Goal: Task Accomplishment & Management: Use online tool/utility

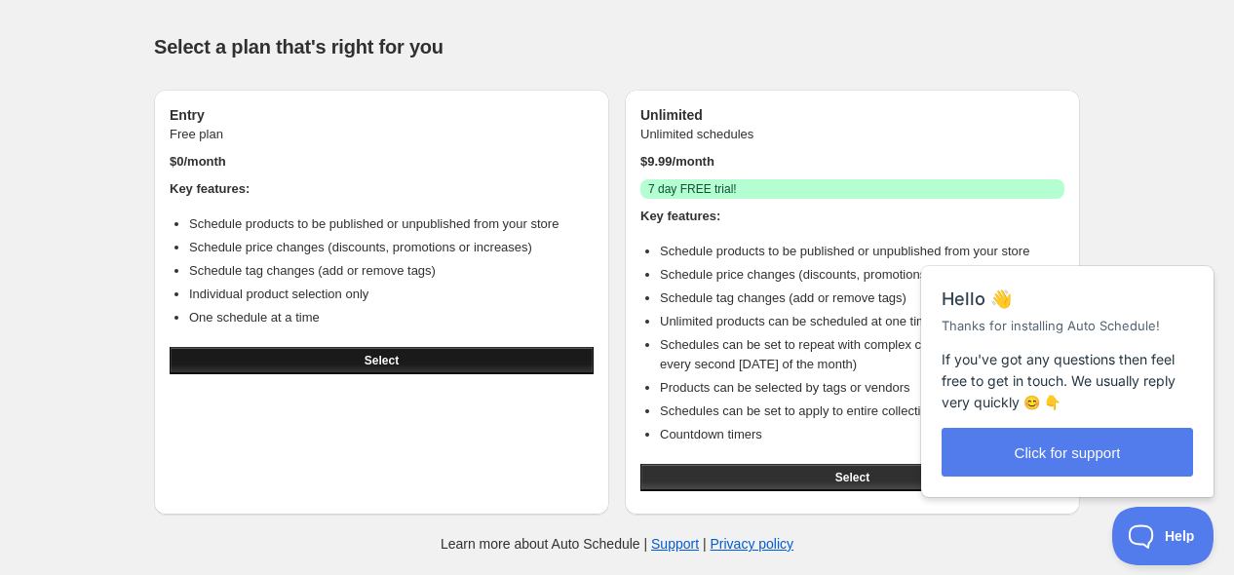
click at [435, 353] on button "Select" at bounding box center [382, 360] width 424 height 27
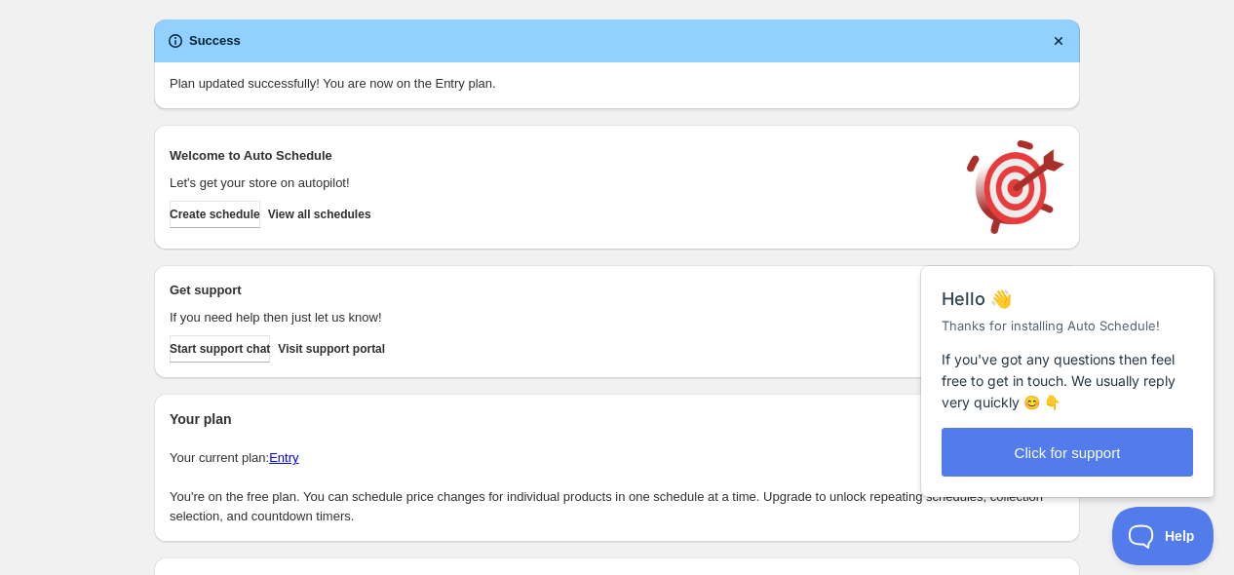
click at [129, 49] on div "Create schedule Help & support Cancel Discount prices Schedule a discount, sale…" at bounding box center [617, 378] width 1234 height 757
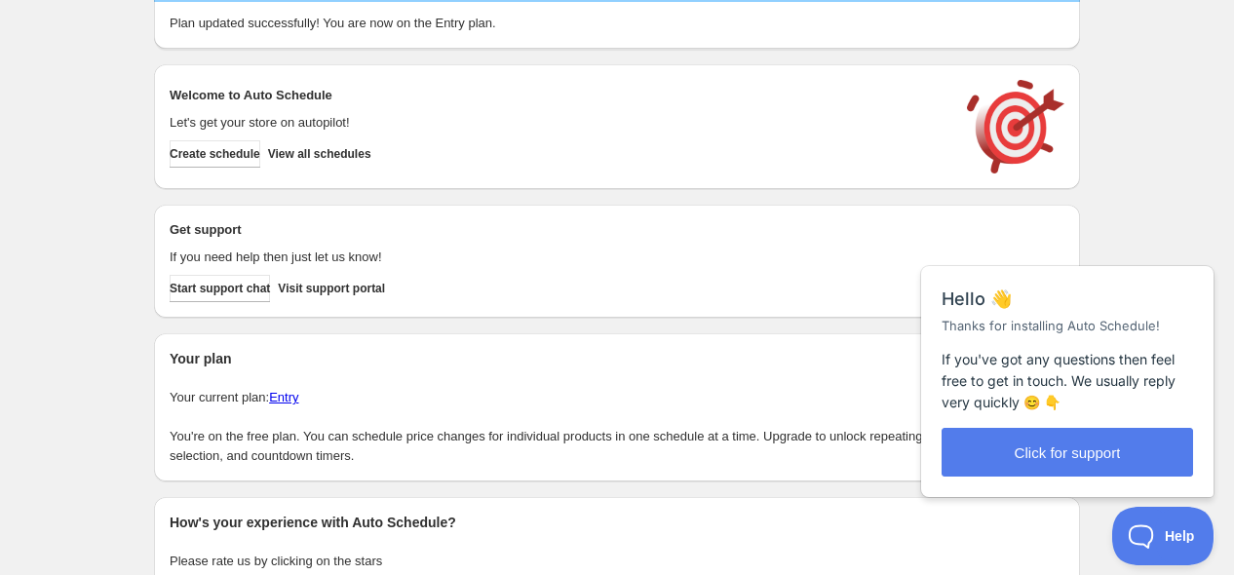
scroll to position [181, 0]
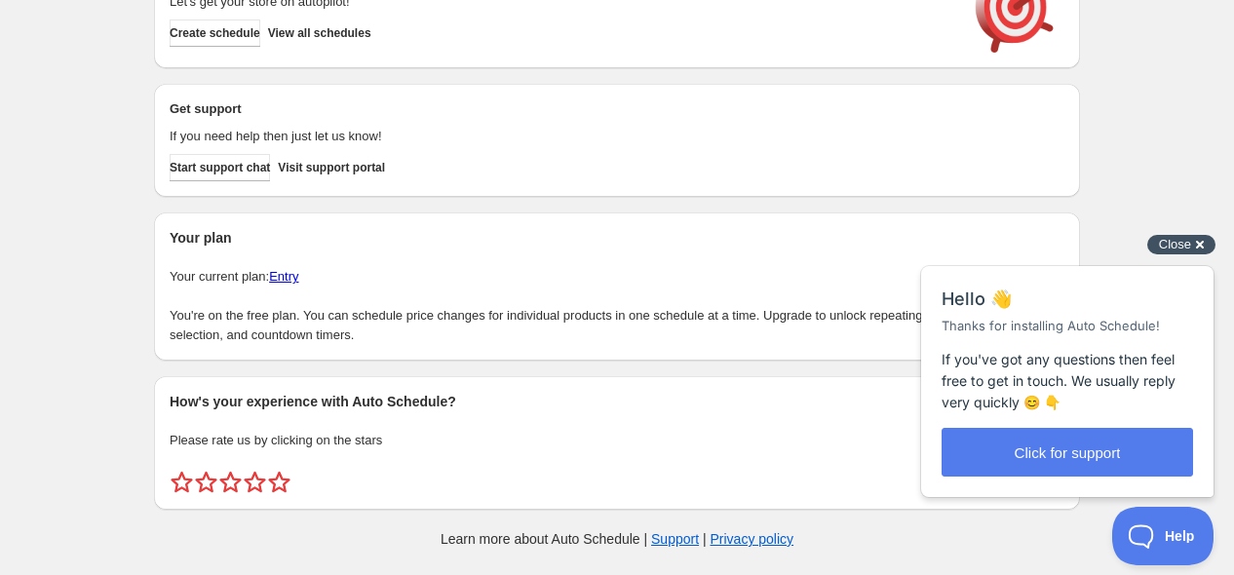
click at [1196, 242] on div "Close cross-small" at bounding box center [1181, 245] width 68 height 20
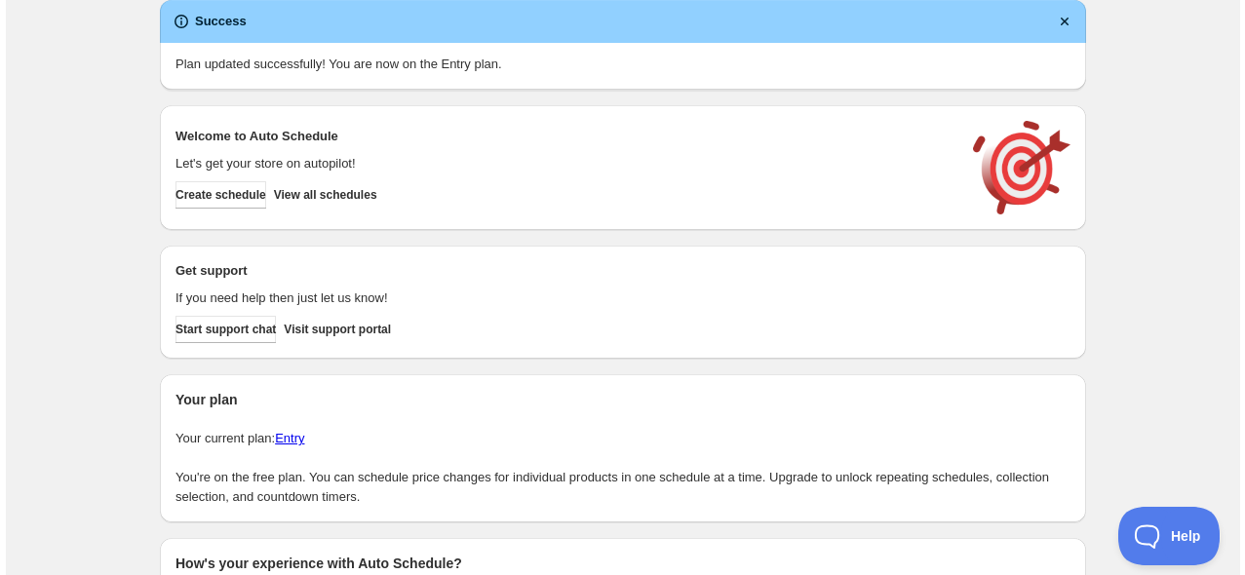
scroll to position [0, 0]
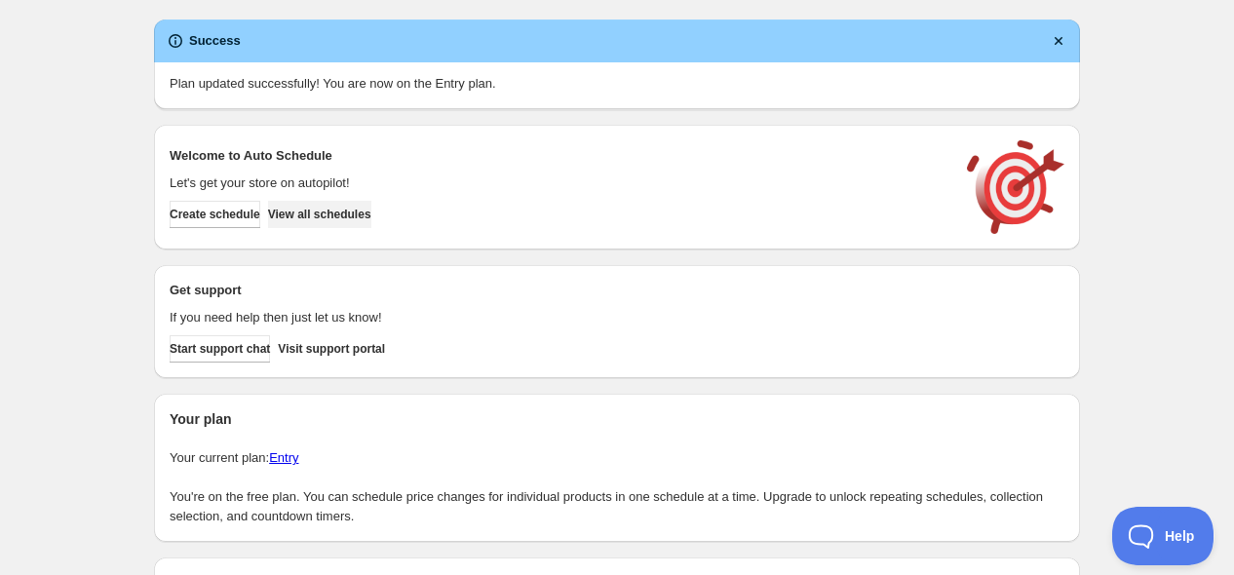
click at [368, 213] on span "View all schedules" at bounding box center [319, 215] width 103 height 16
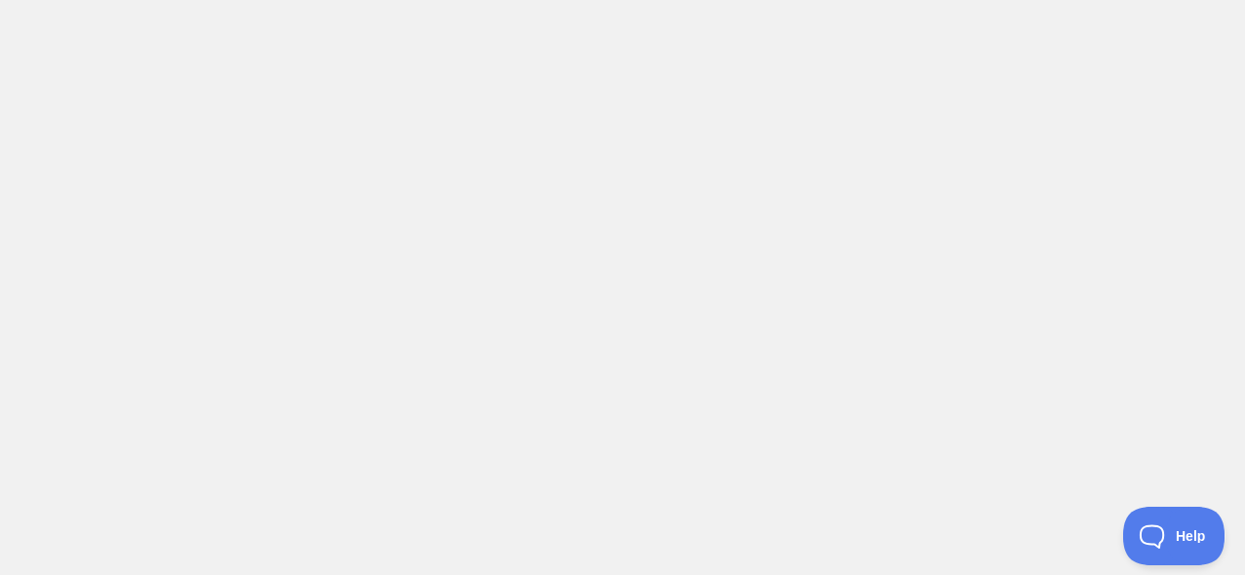
click at [263, 110] on body at bounding box center [622, 287] width 1245 height 575
drag, startPoint x: 751, startPoint y: 17, endPoint x: 702, endPoint y: 60, distance: 65.6
click at [751, 18] on body at bounding box center [622, 287] width 1245 height 575
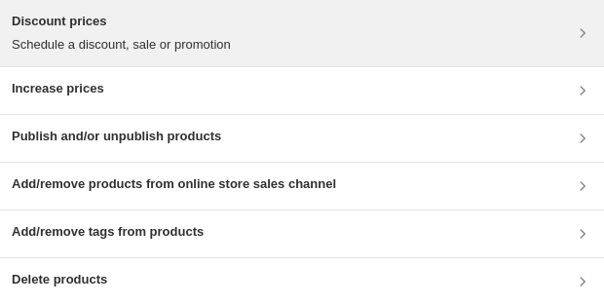
click at [190, 41] on p "Schedule a discount, sale or promotion" at bounding box center [121, 44] width 219 height 19
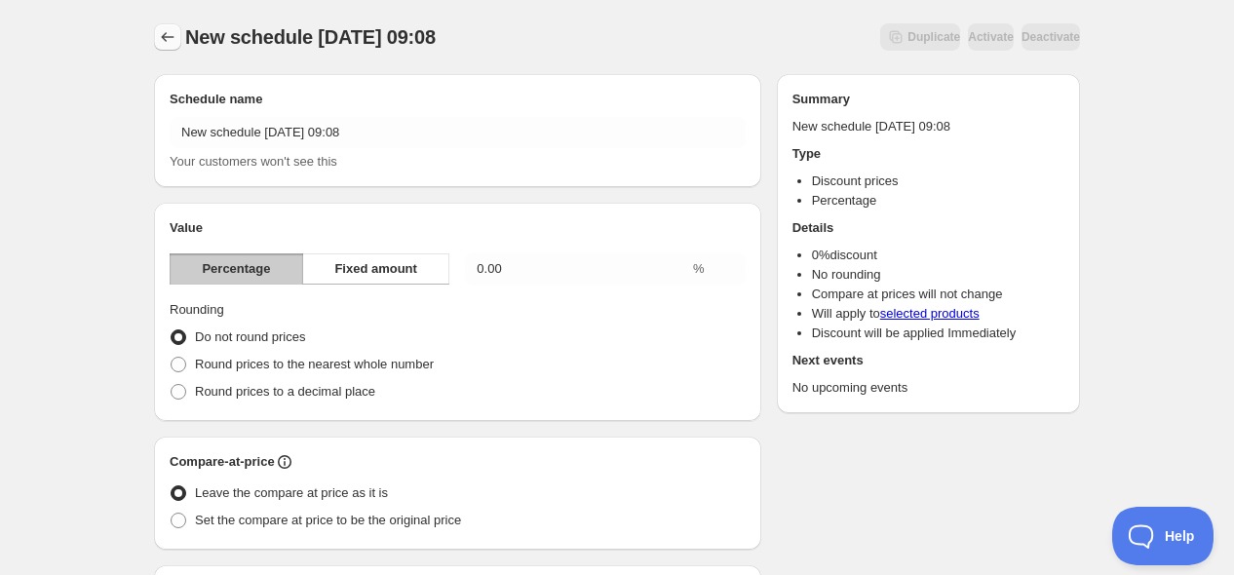
click at [169, 33] on icon "Schedules" at bounding box center [167, 36] width 19 height 19
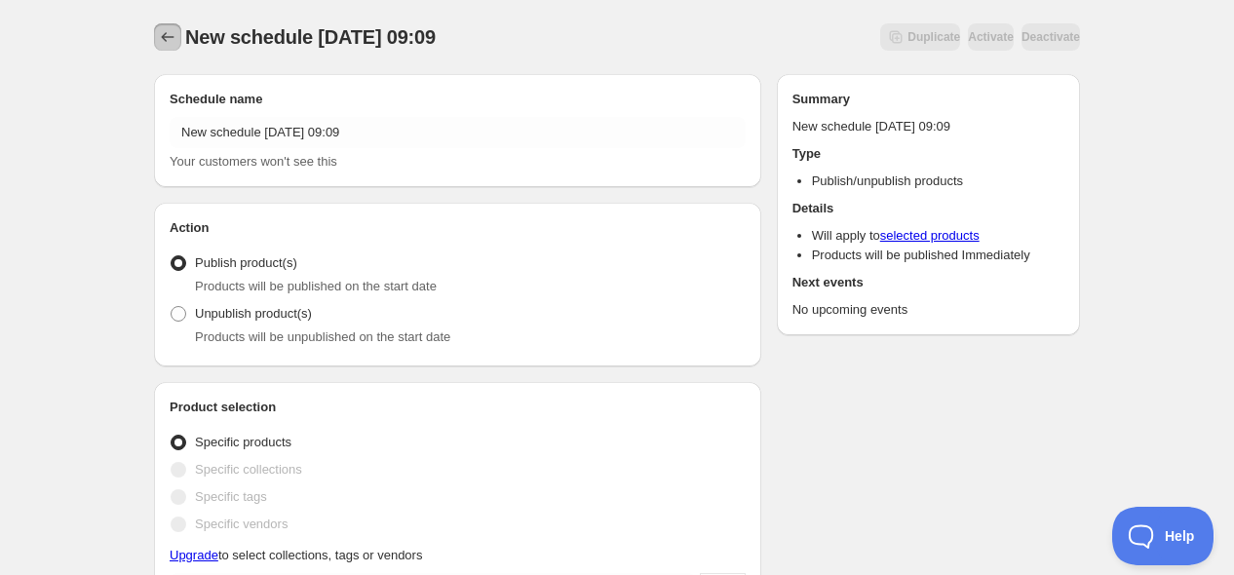
click at [173, 41] on icon "Schedules" at bounding box center [167, 36] width 19 height 19
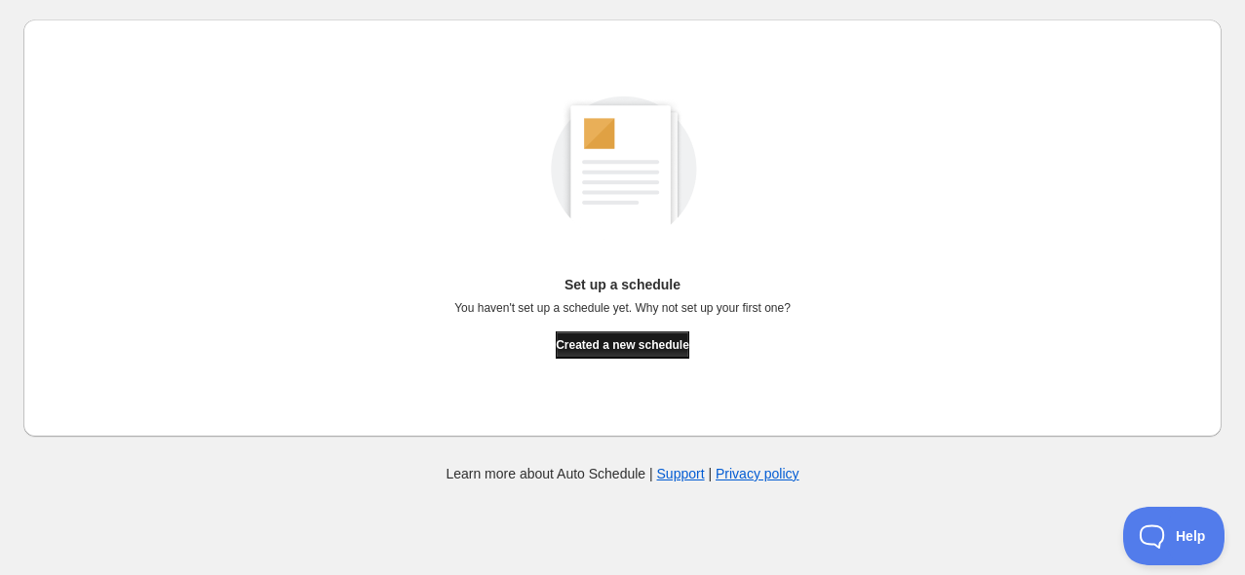
click at [666, 341] on span "Created a new schedule" at bounding box center [623, 345] width 134 height 16
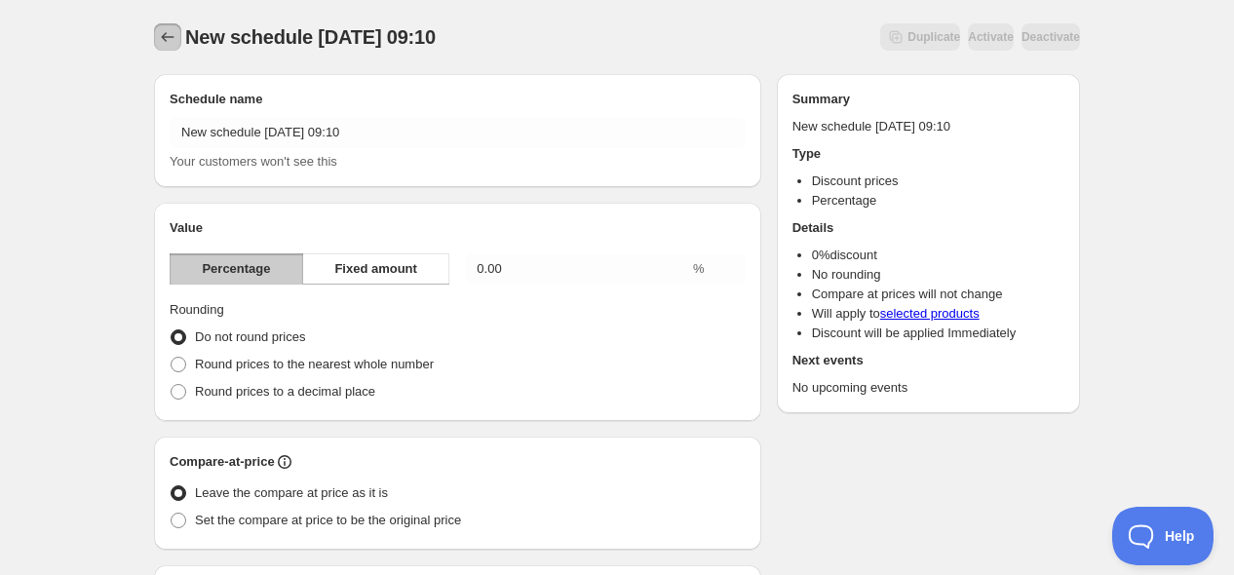
click at [156, 28] on button "Schedules" at bounding box center [167, 36] width 27 height 27
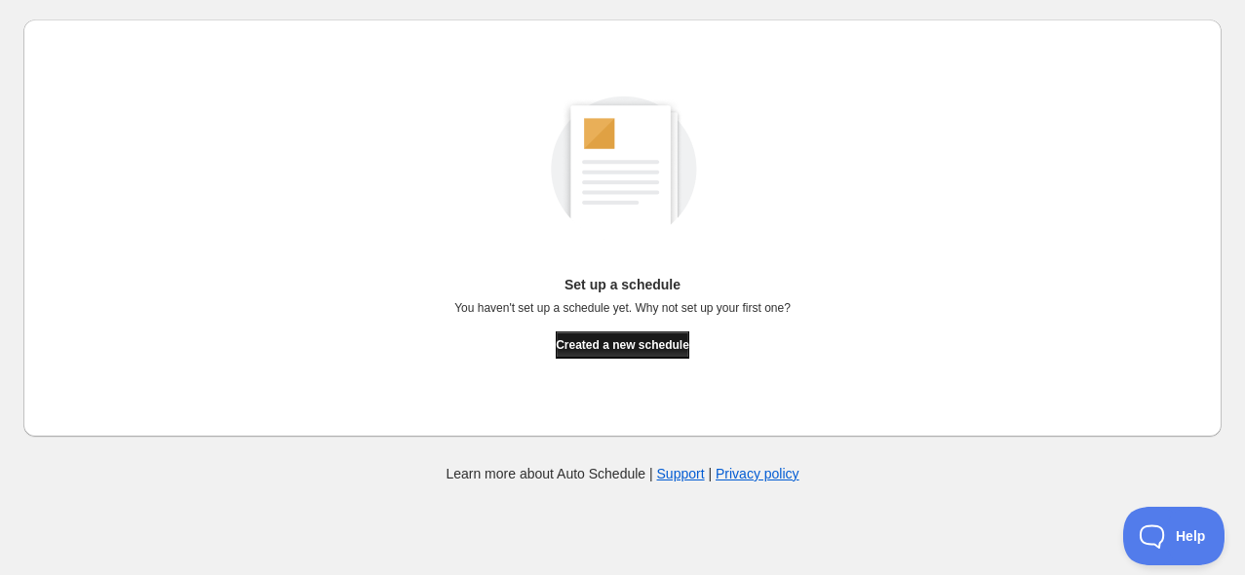
click at [665, 335] on button "Created a new schedule" at bounding box center [623, 344] width 134 height 27
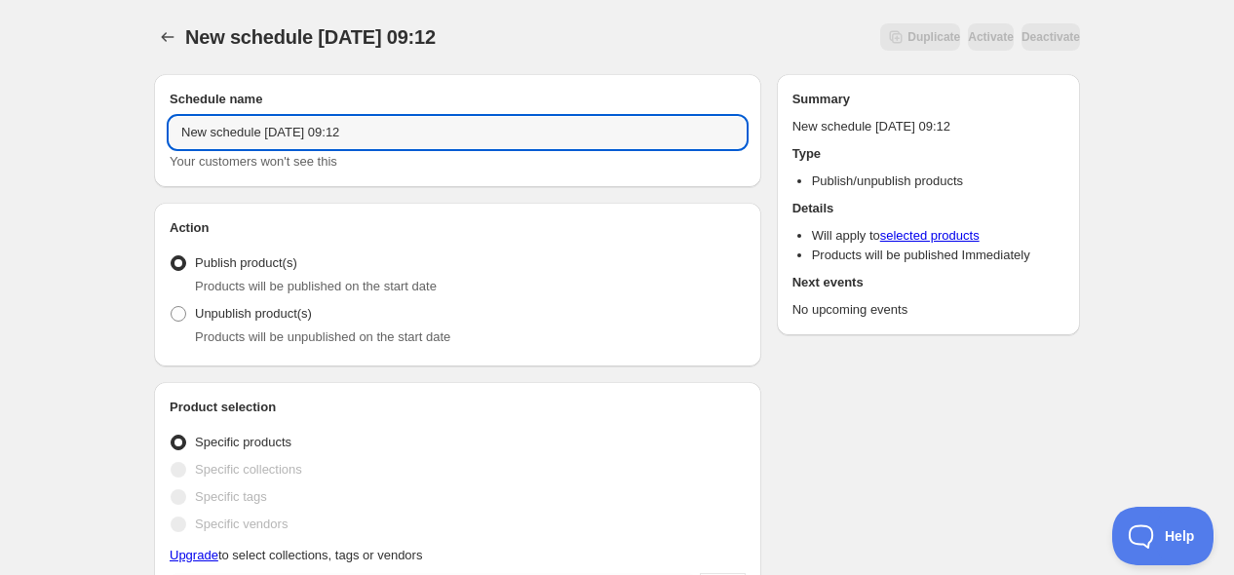
drag, startPoint x: 512, startPoint y: 127, endPoint x: 75, endPoint y: 201, distance: 443.0
drag, startPoint x: 218, startPoint y: 137, endPoint x: 177, endPoint y: 148, distance: 42.3
click at [177, 148] on div "Ofetas de Ramos los Juves Your customers won't see this" at bounding box center [458, 144] width 576 height 55
click at [246, 132] on input "publicar de Ramos los Juves" at bounding box center [458, 132] width 576 height 31
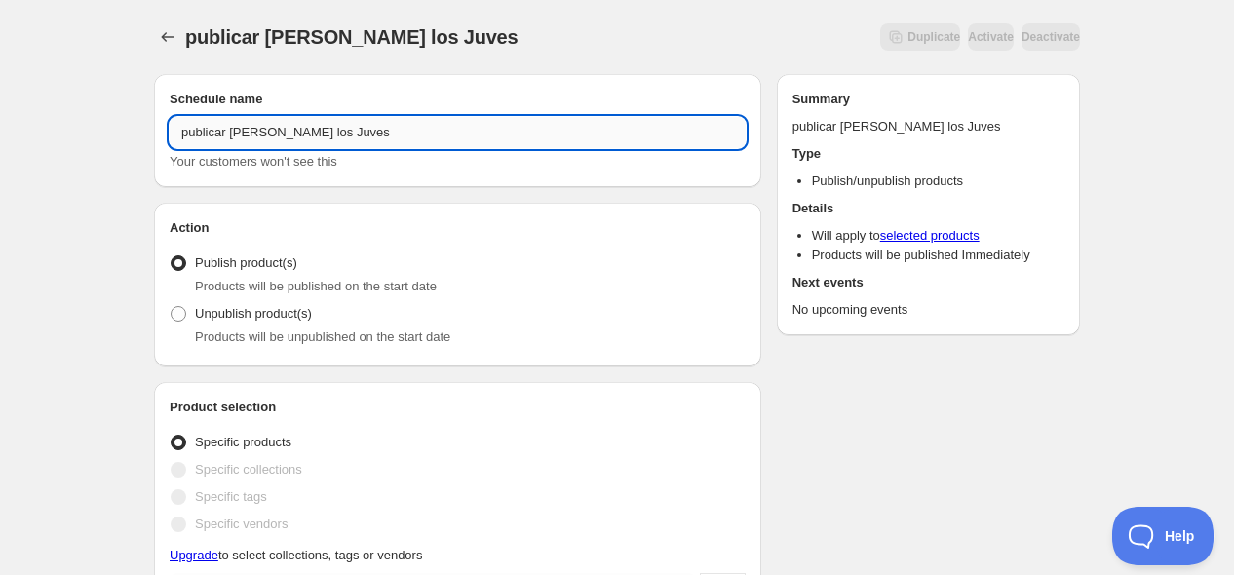
click at [303, 135] on input "publicar Ramos los Juves" at bounding box center [458, 132] width 576 height 31
type input "publicar Ramos los Jueves"
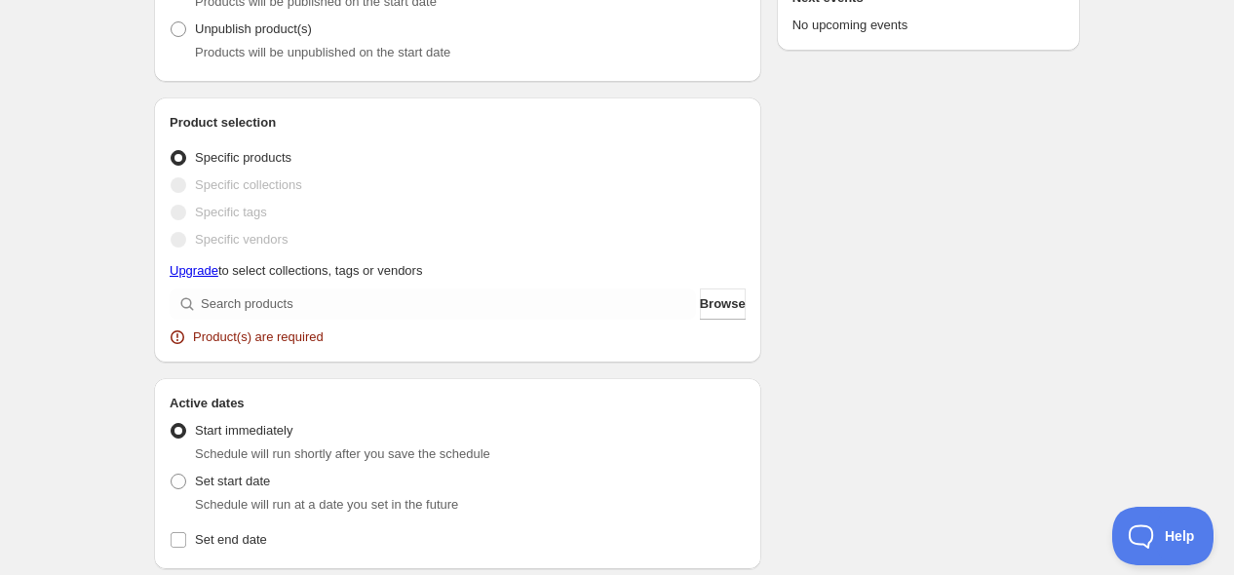
scroll to position [433, 0]
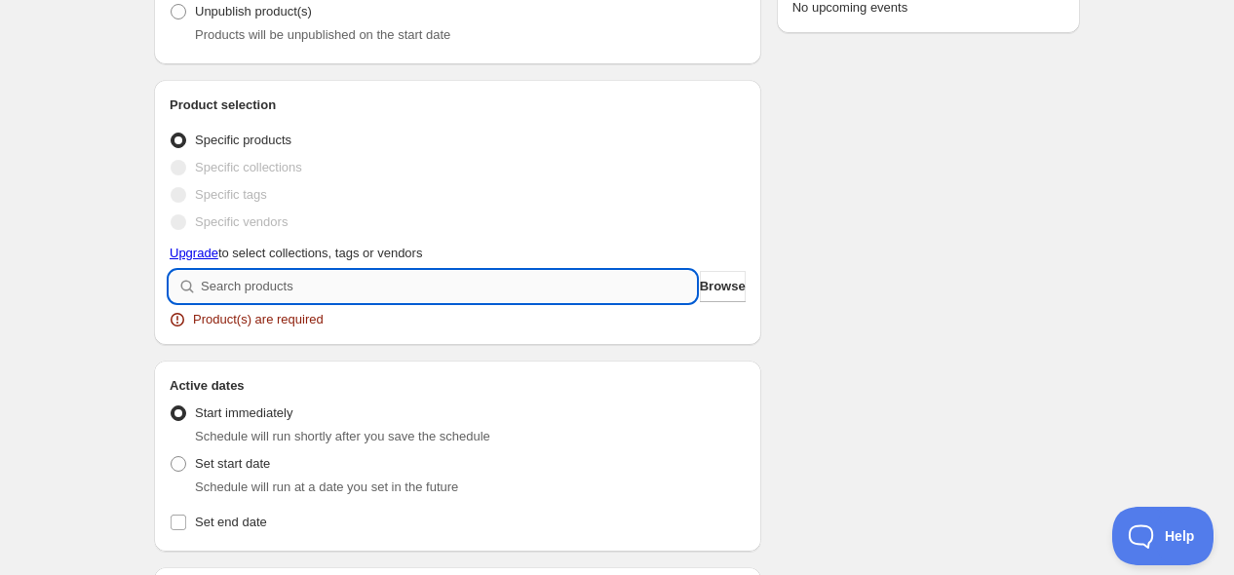
click at [384, 273] on input "search" at bounding box center [448, 286] width 495 height 31
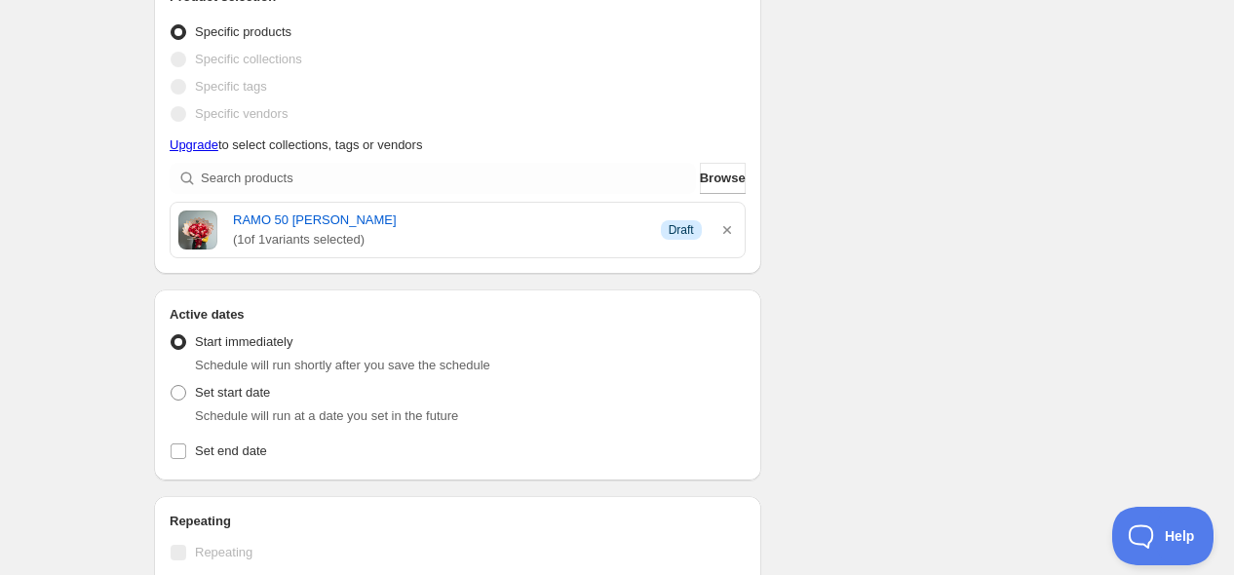
scroll to position [649, 0]
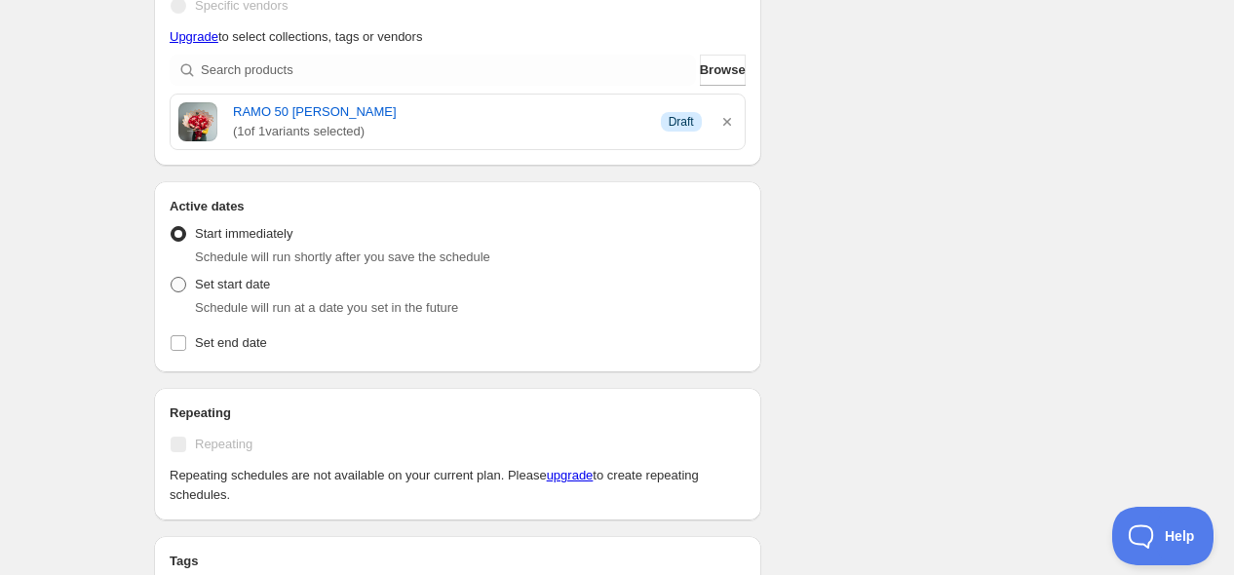
click at [179, 286] on span at bounding box center [179, 285] width 16 height 16
click at [172, 278] on input "Set start date" at bounding box center [171, 277] width 1 height 1
radio input "true"
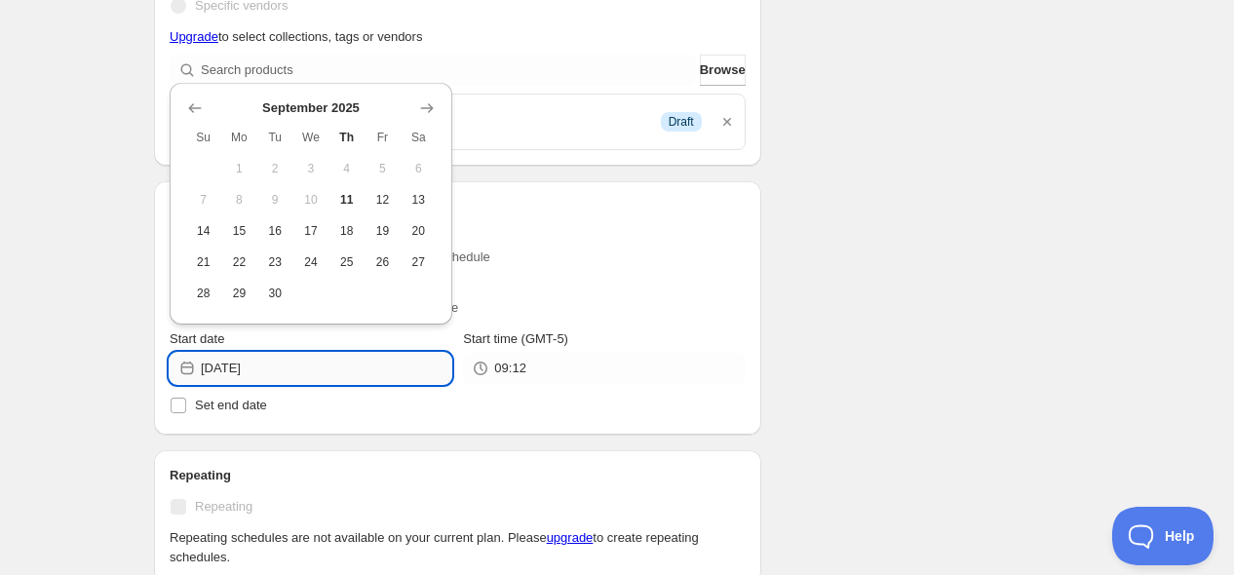
click at [297, 375] on input "2025-09-11" at bounding box center [326, 368] width 251 height 31
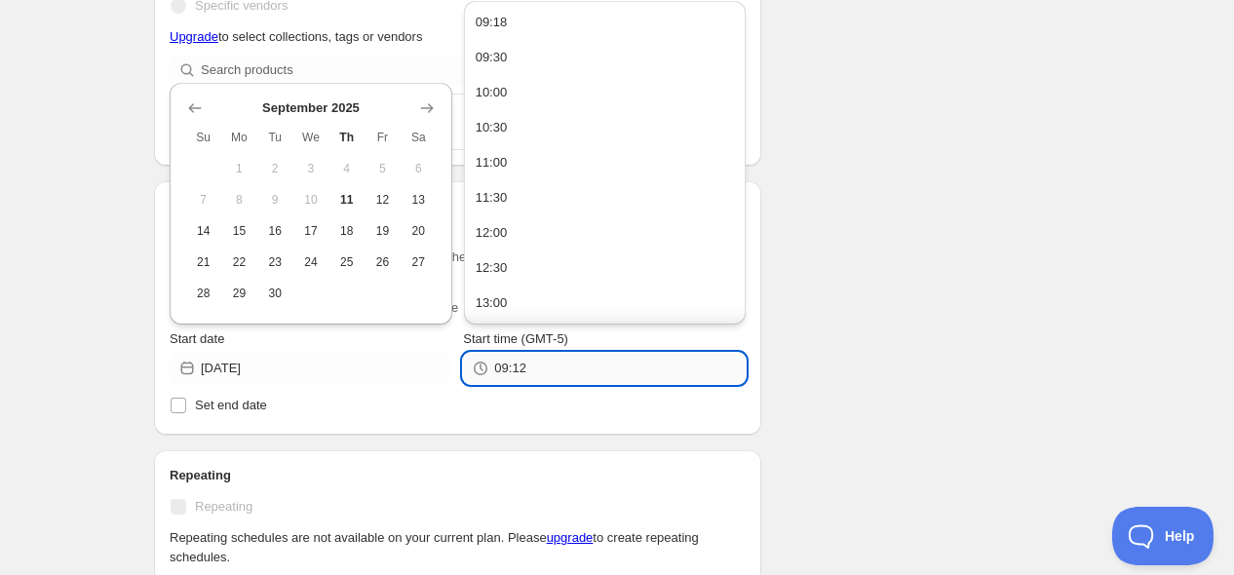
click at [568, 372] on input "09:12" at bounding box center [619, 368] width 251 height 31
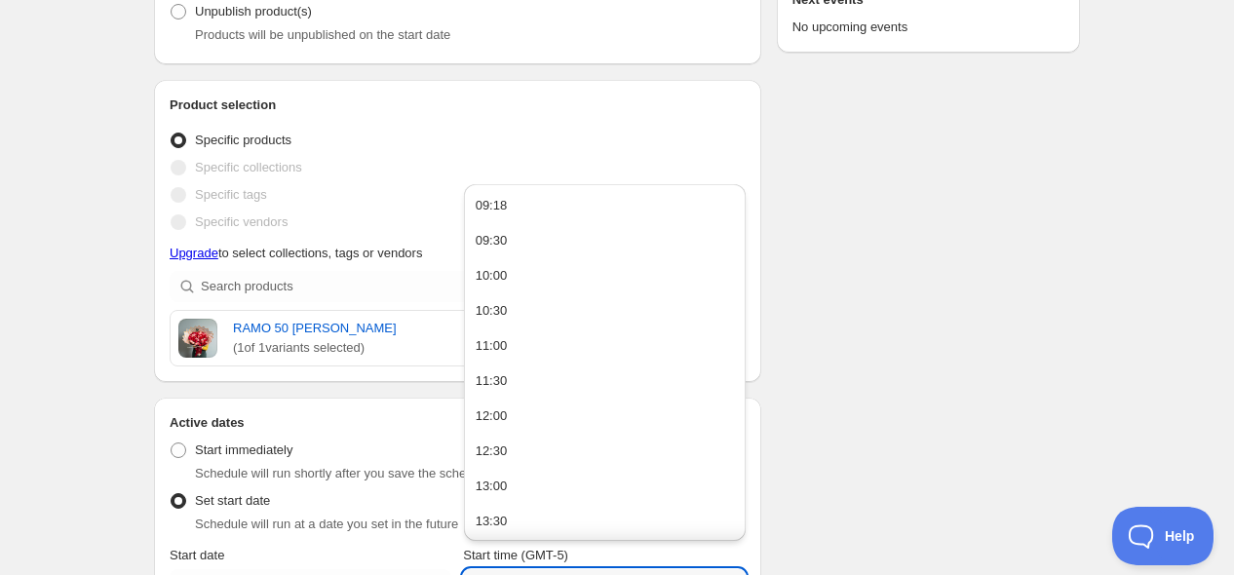
scroll to position [757, 0]
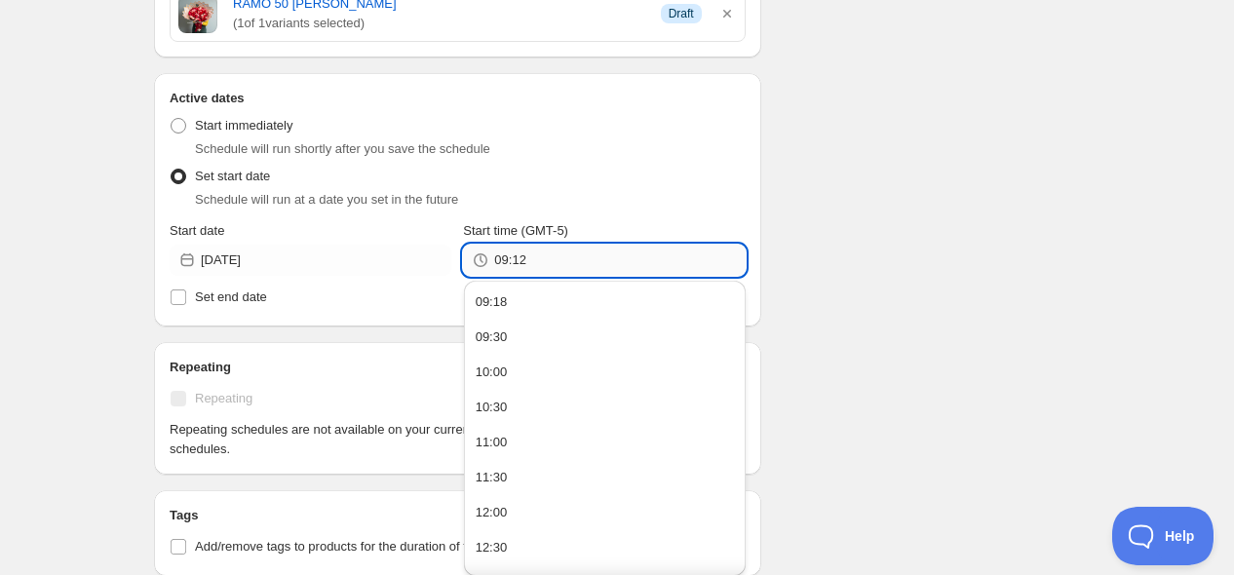
click at [602, 252] on input "09:12" at bounding box center [619, 260] width 251 height 31
type input "09:20"
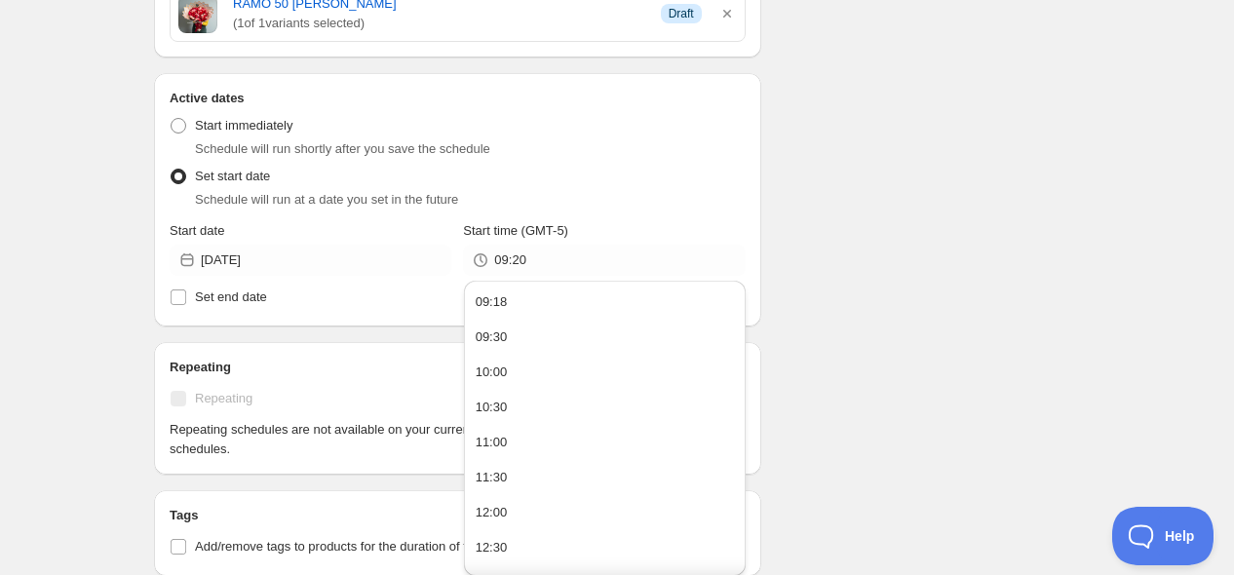
click at [831, 234] on div "There were some issues with your form submission Product(s) are required Schedu…" at bounding box center [609, 174] width 942 height 1747
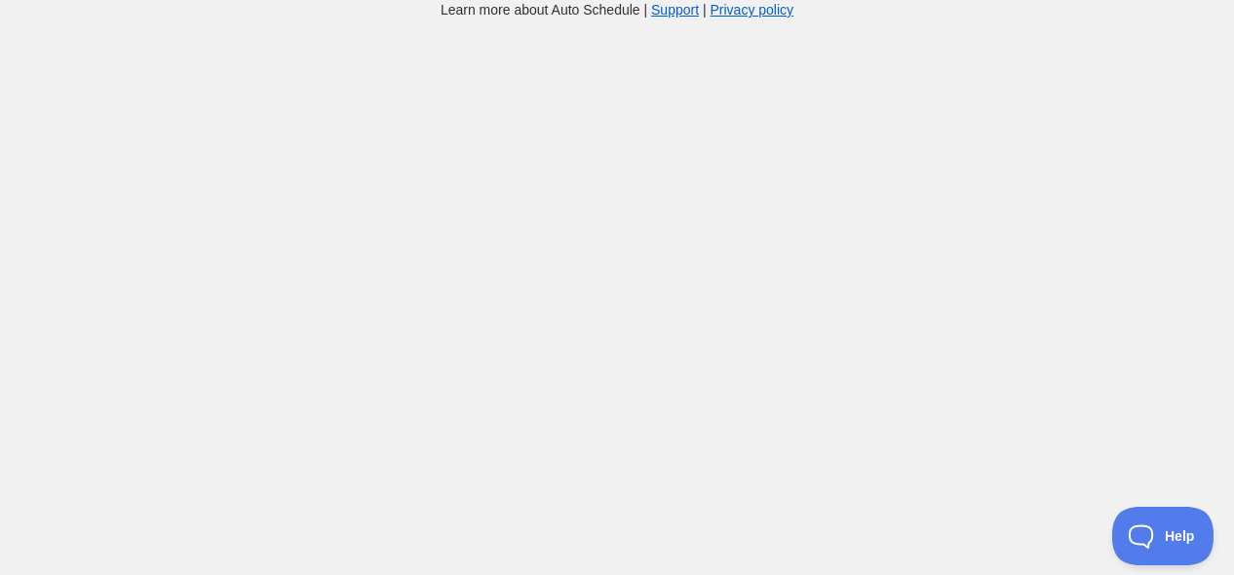
scroll to position [628, 0]
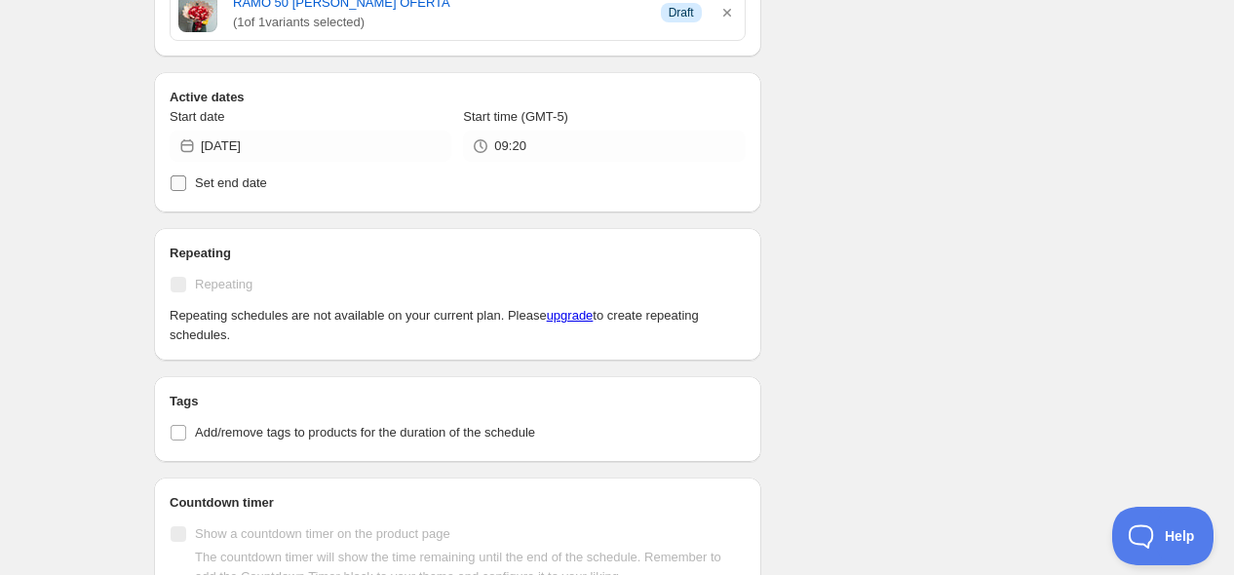
click at [179, 180] on input "Set end date" at bounding box center [179, 183] width 16 height 16
checkbox input "true"
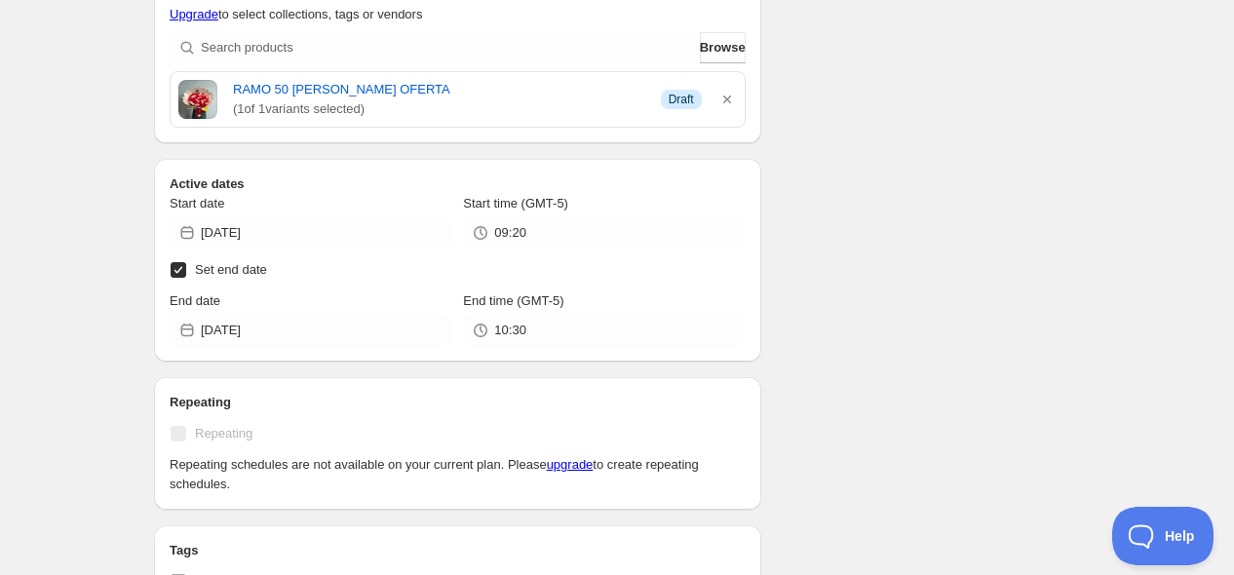
scroll to position [0, 0]
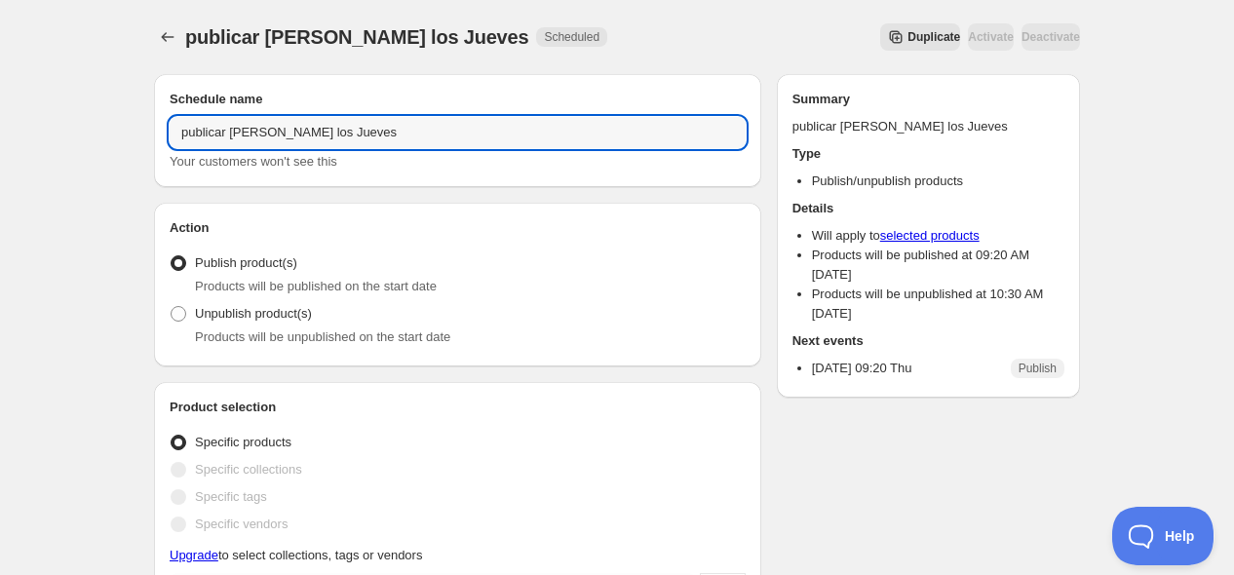
drag, startPoint x: 228, startPoint y: 133, endPoint x: 124, endPoint y: 157, distance: 107.1
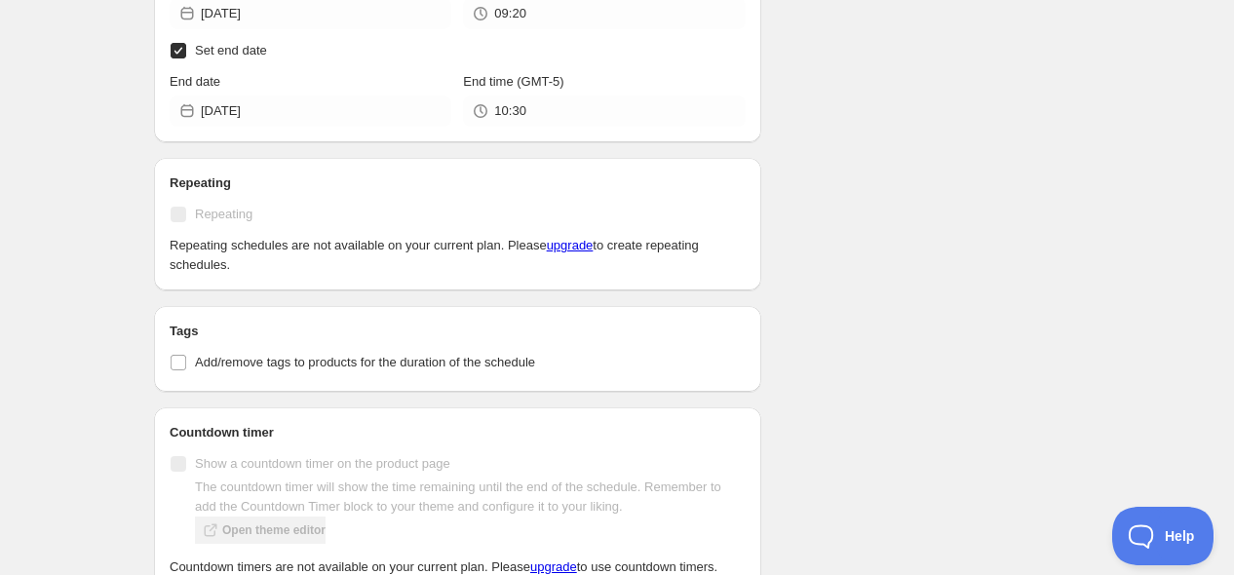
scroll to position [744, 0]
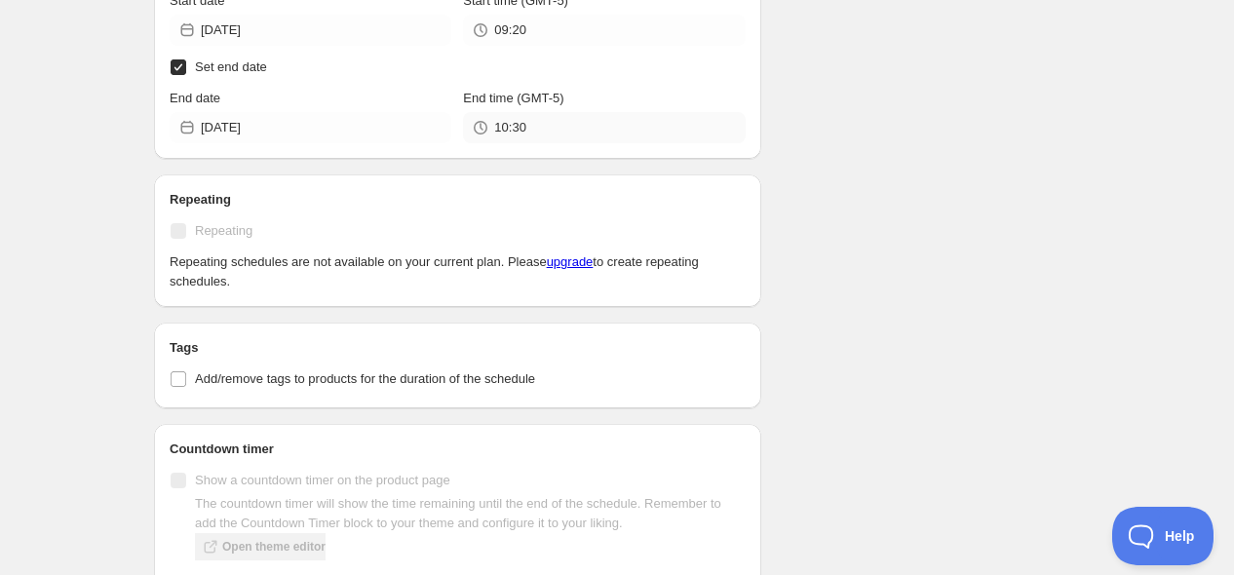
type input "Ofertas Ramos los Jueves"
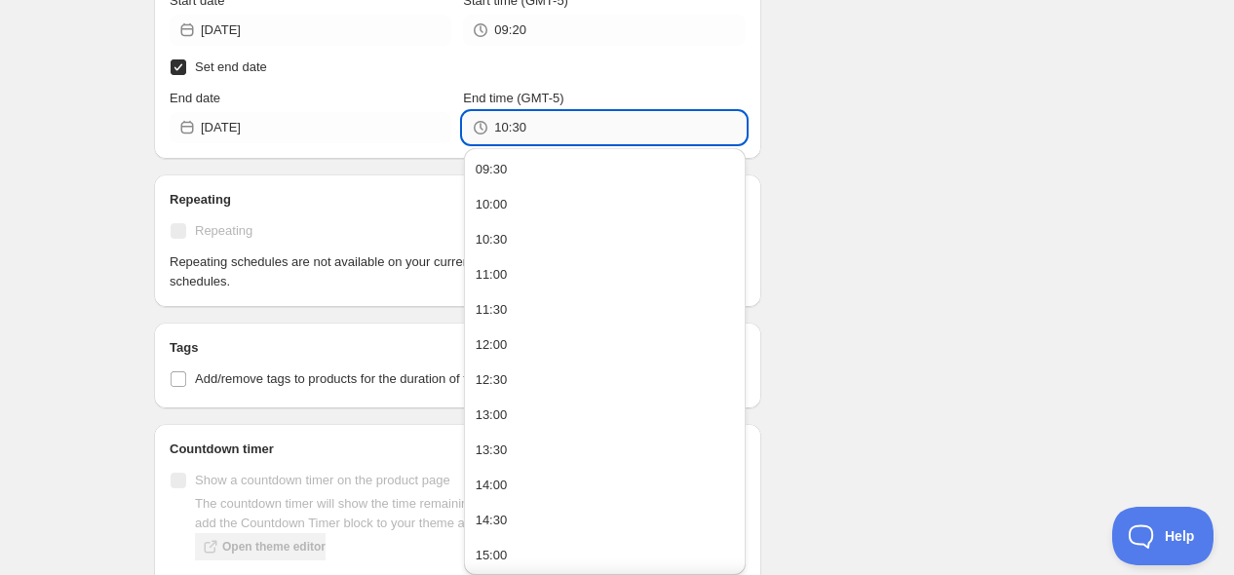
click at [527, 126] on input "10:30" at bounding box center [619, 127] width 251 height 31
type input "1"
type input "9"
type input "09:22"
click at [923, 191] on div "Schedule name Ofertas Ramos los Jueves Your customers won't see this Action Act…" at bounding box center [609, 144] width 942 height 1659
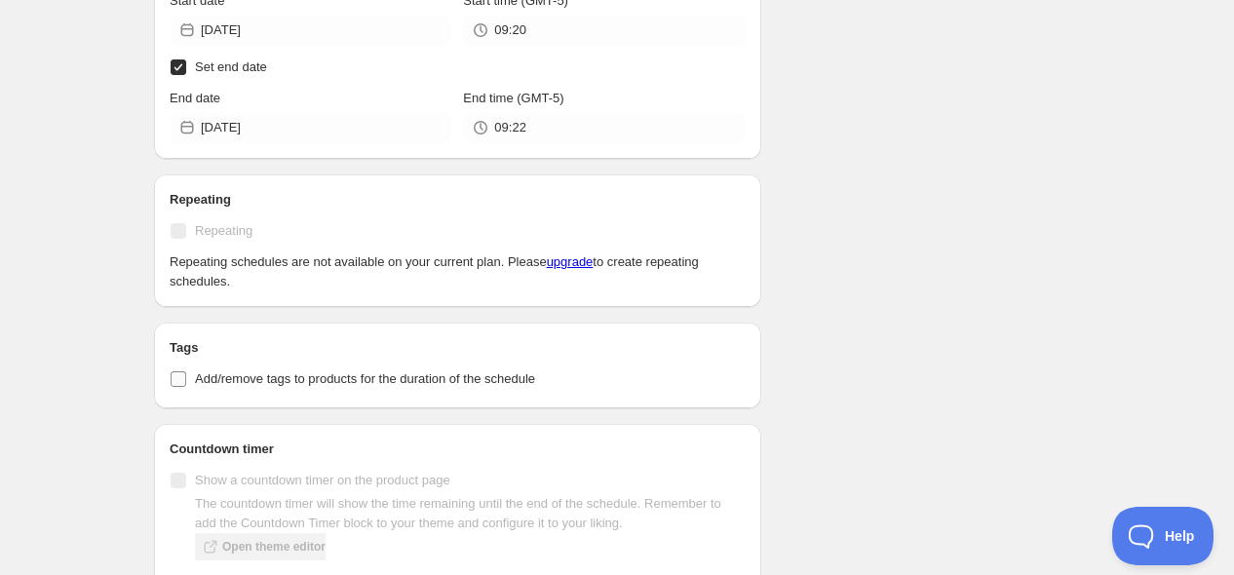
click at [177, 382] on input "Add/remove tags to products for the duration of the schedule" at bounding box center [179, 379] width 16 height 16
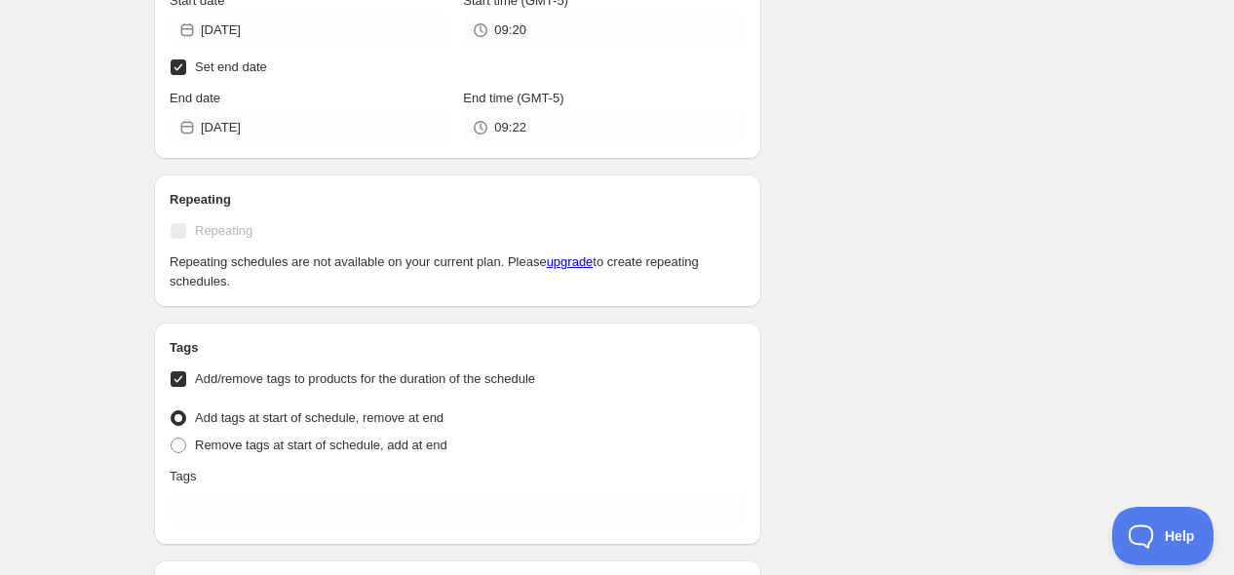
click at [181, 376] on input "Add/remove tags to products for the duration of the schedule" at bounding box center [179, 379] width 16 height 16
checkbox input "false"
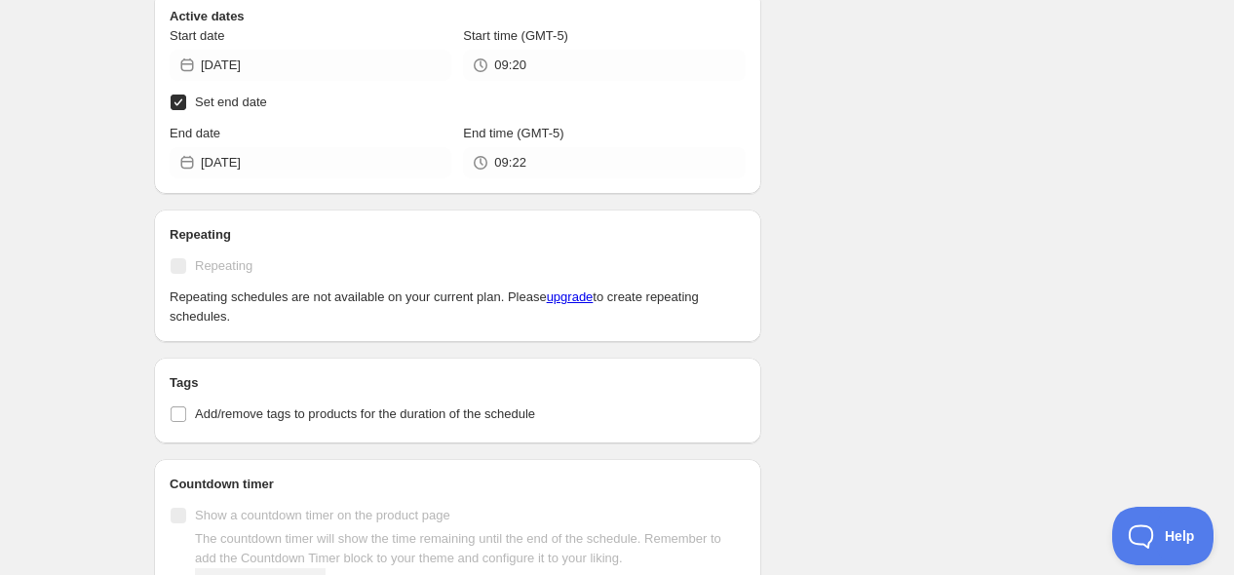
scroll to position [757, 0]
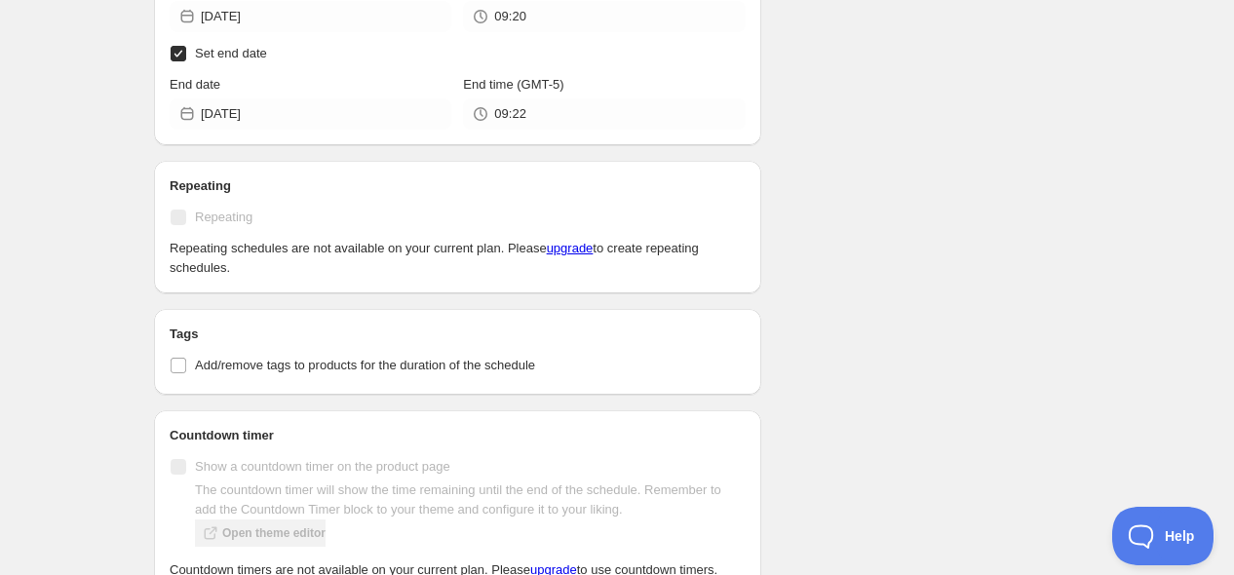
type input "10:30"
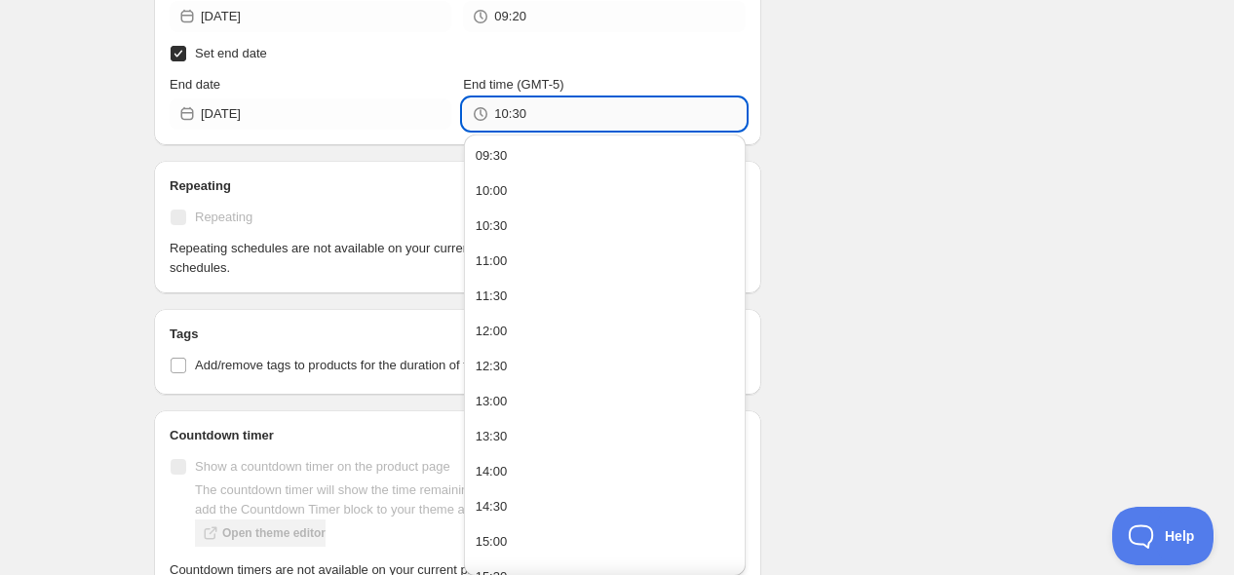
click at [580, 120] on input "10:30" at bounding box center [619, 113] width 251 height 31
click at [775, 62] on div "Schedule name Ofertas Ramos los Jueves Your customers won't see this Action Act…" at bounding box center [609, 185] width 942 height 1768
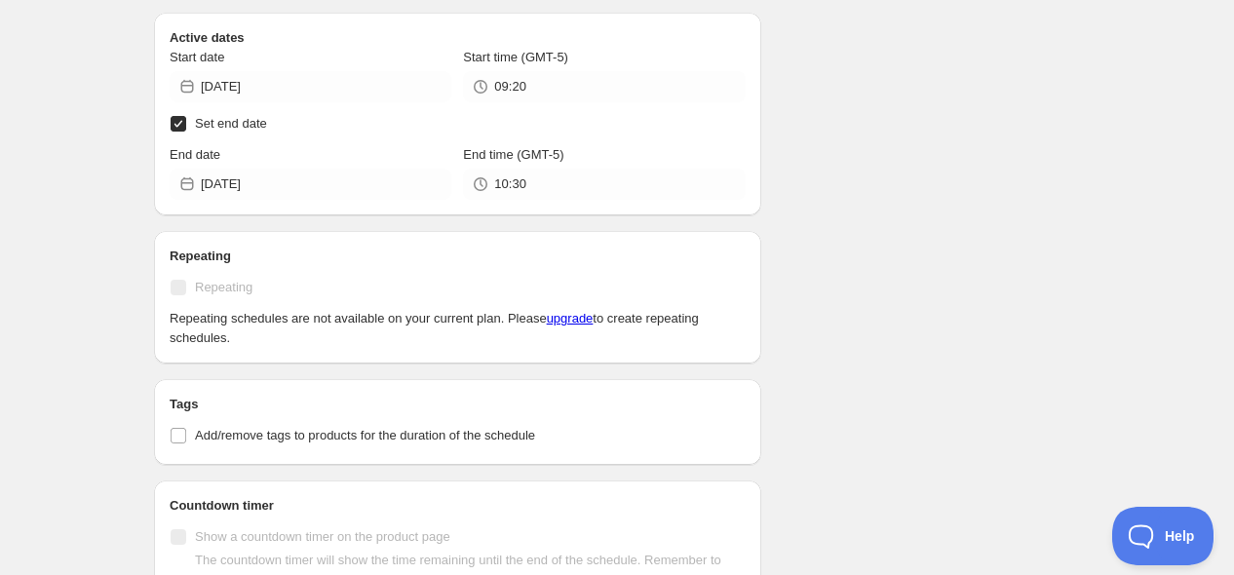
scroll to position [649, 0]
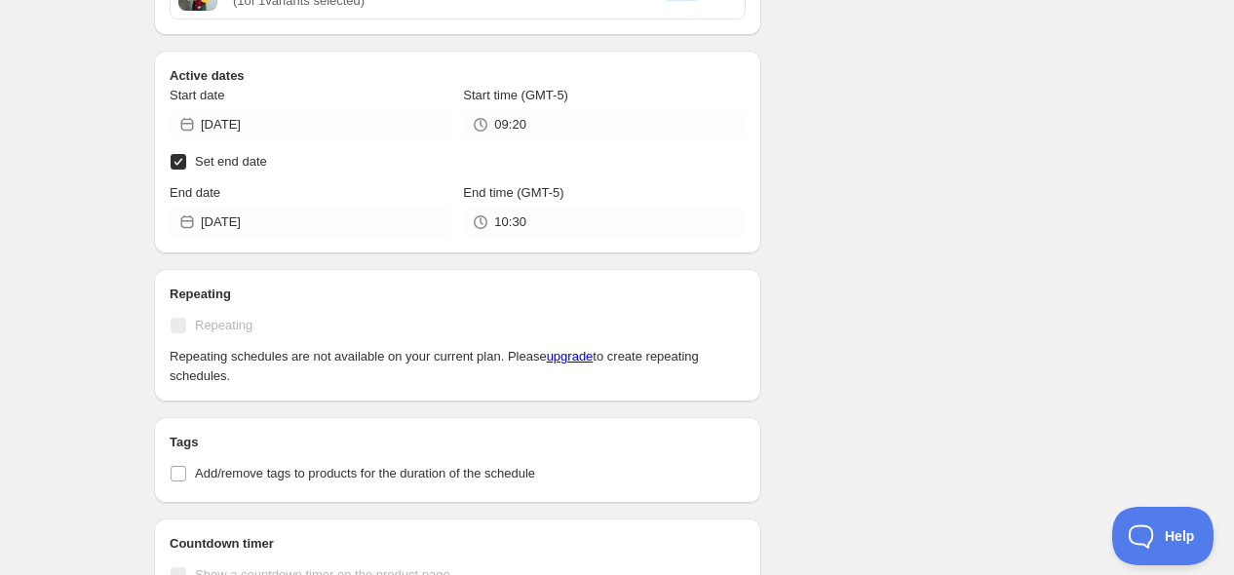
click at [174, 161] on input "Set end date" at bounding box center [179, 162] width 16 height 16
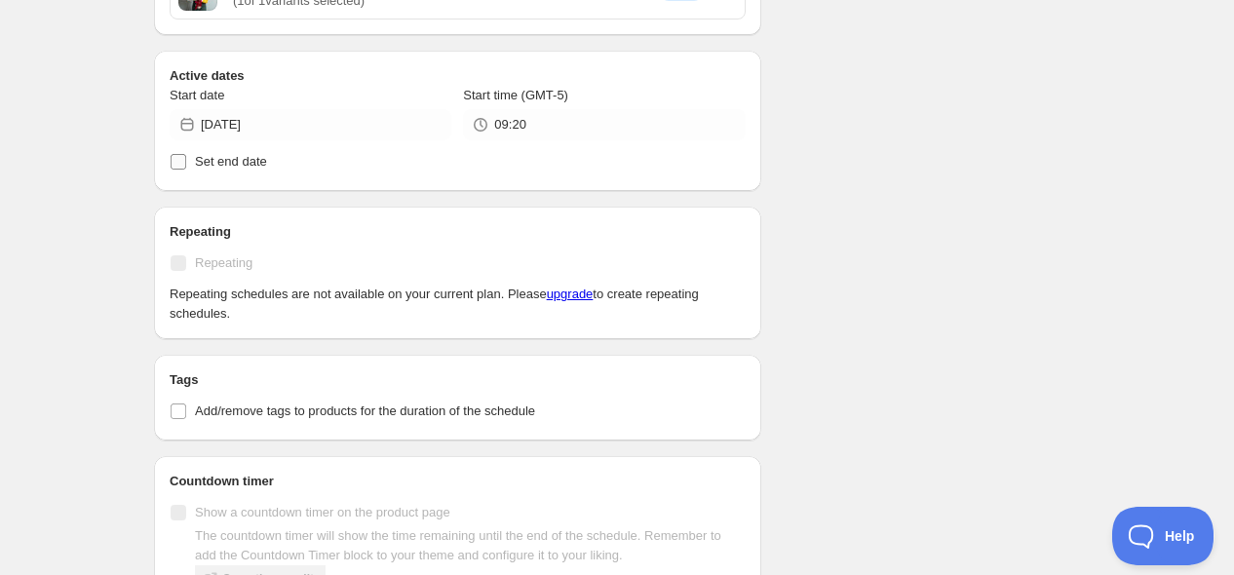
click at [186, 161] on input "Set end date" at bounding box center [179, 162] width 16 height 16
checkbox input "true"
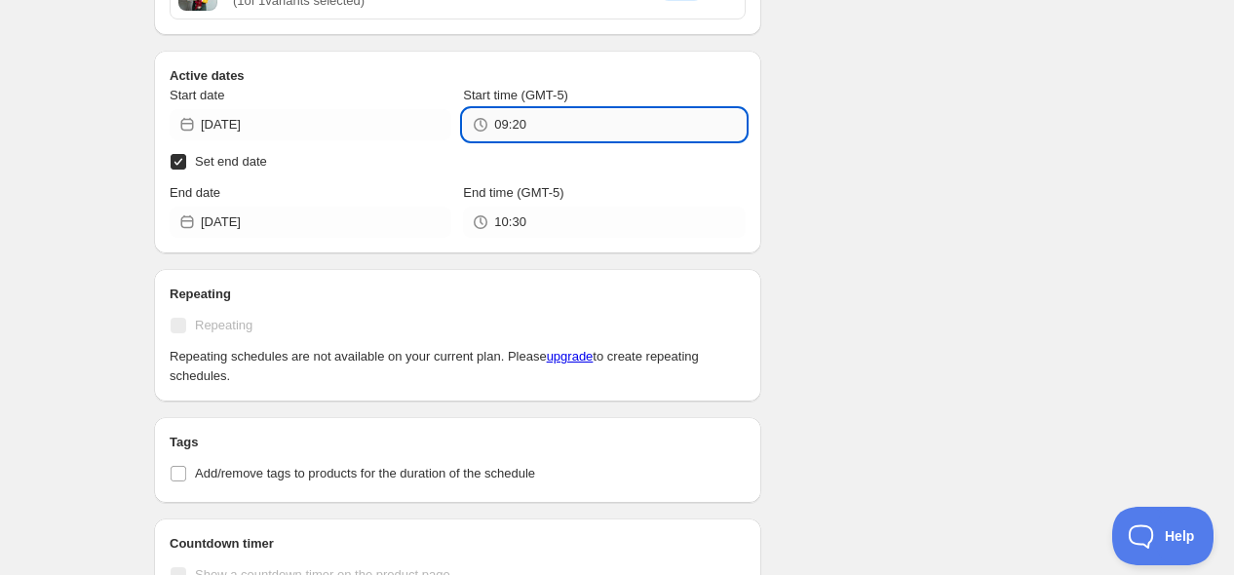
click at [539, 129] on input "09:20" at bounding box center [619, 124] width 251 height 31
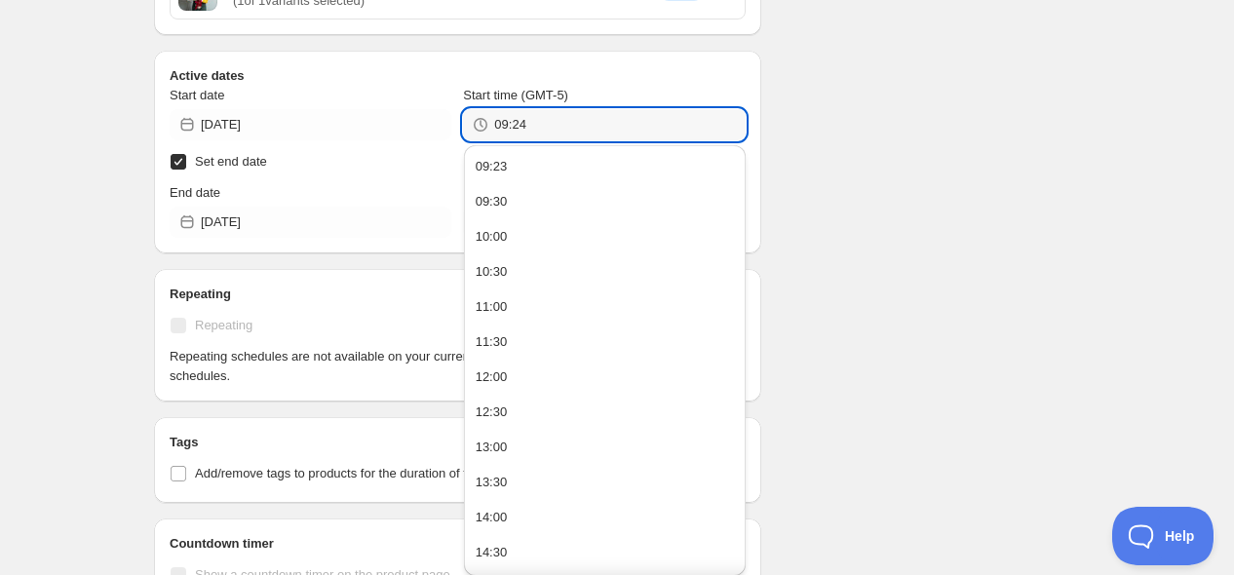
type input "09:24"
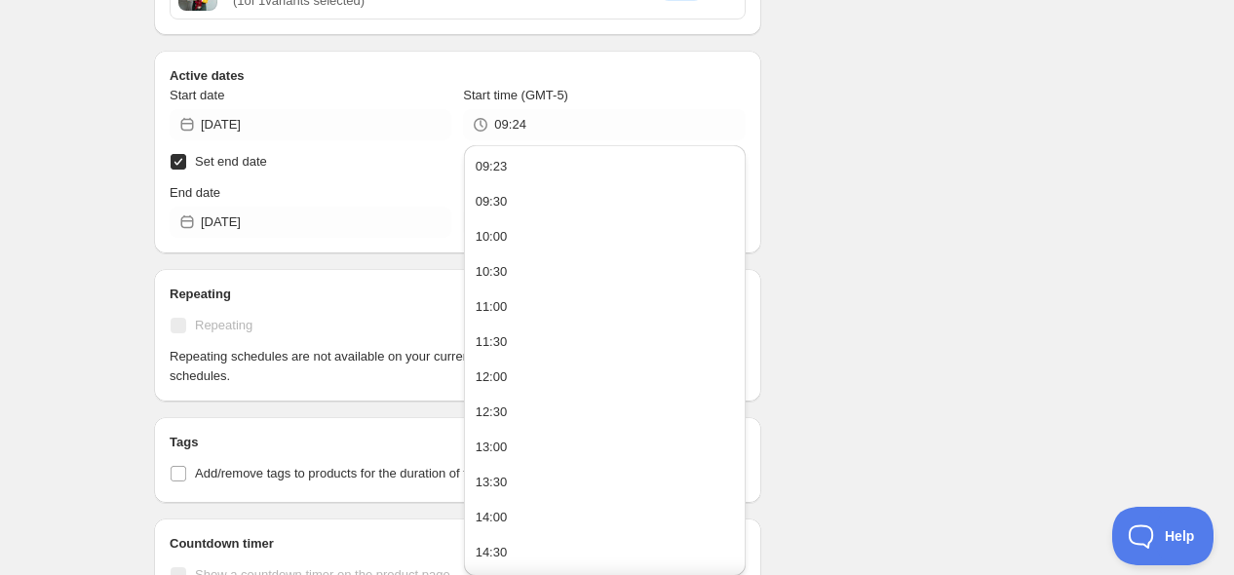
click at [947, 151] on div "Schedule name Ofertas Ramos los Jueves Your customers won't see this Action Act…" at bounding box center [609, 293] width 942 height 1768
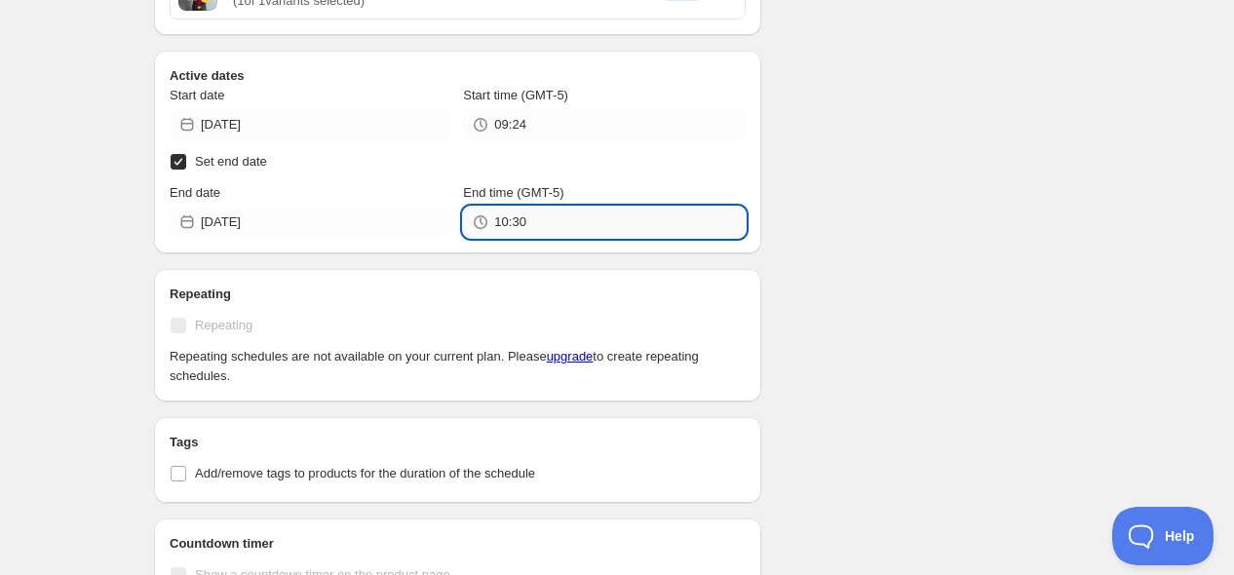
click at [556, 227] on input "10:30" at bounding box center [619, 222] width 251 height 31
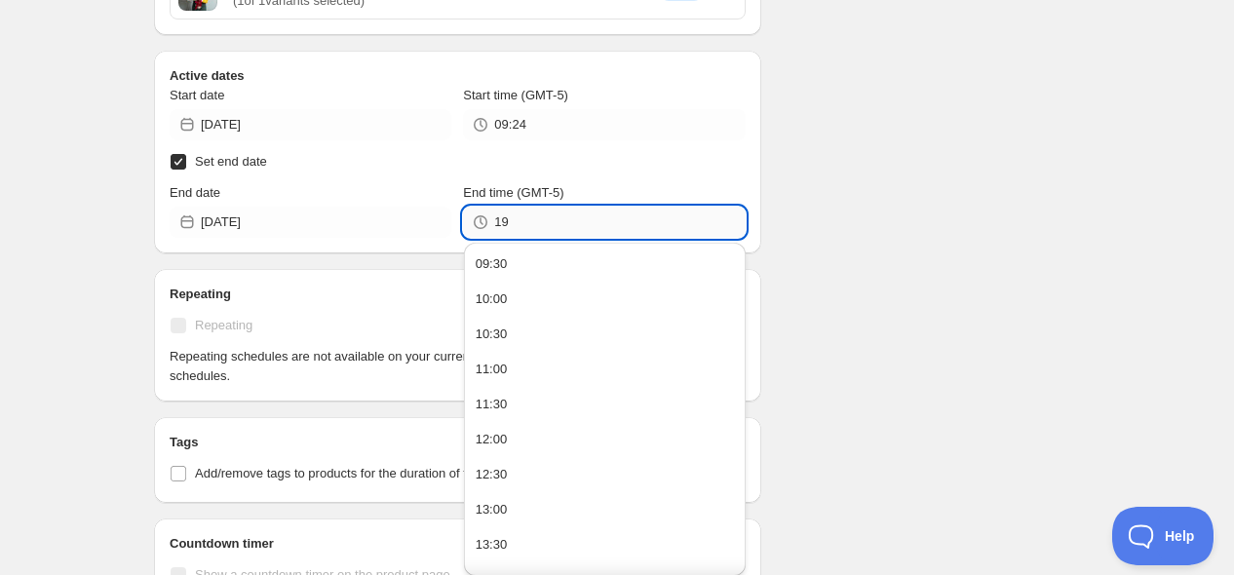
type input "1"
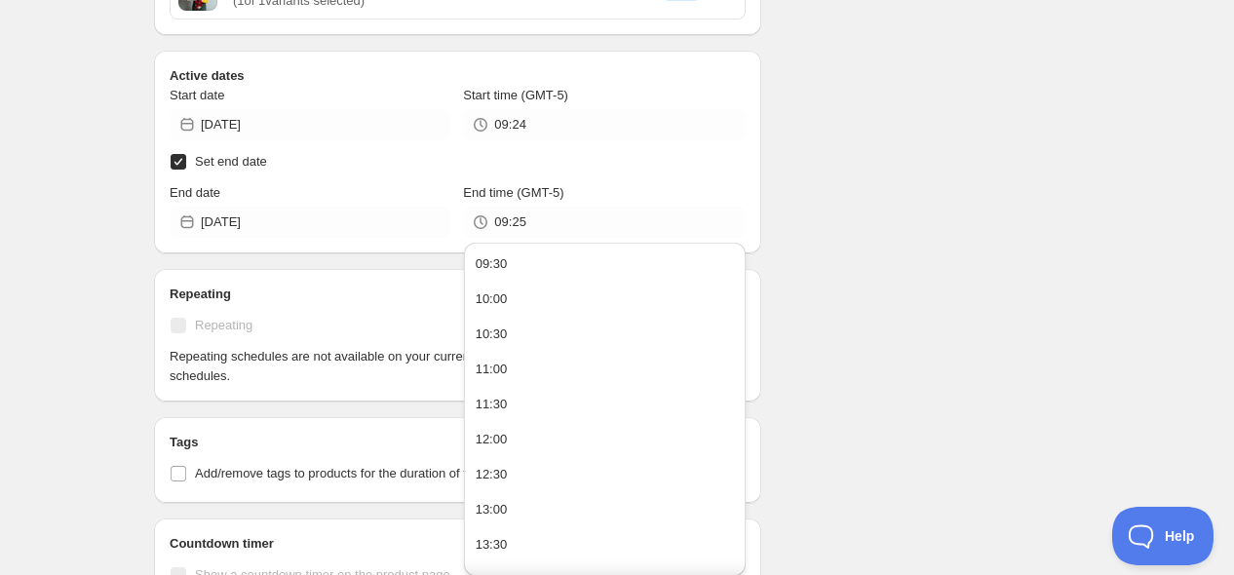
click at [848, 141] on div "Schedule name Ofertas Ramos los Jueves Your customers won't see this Action Act…" at bounding box center [609, 293] width 942 height 1768
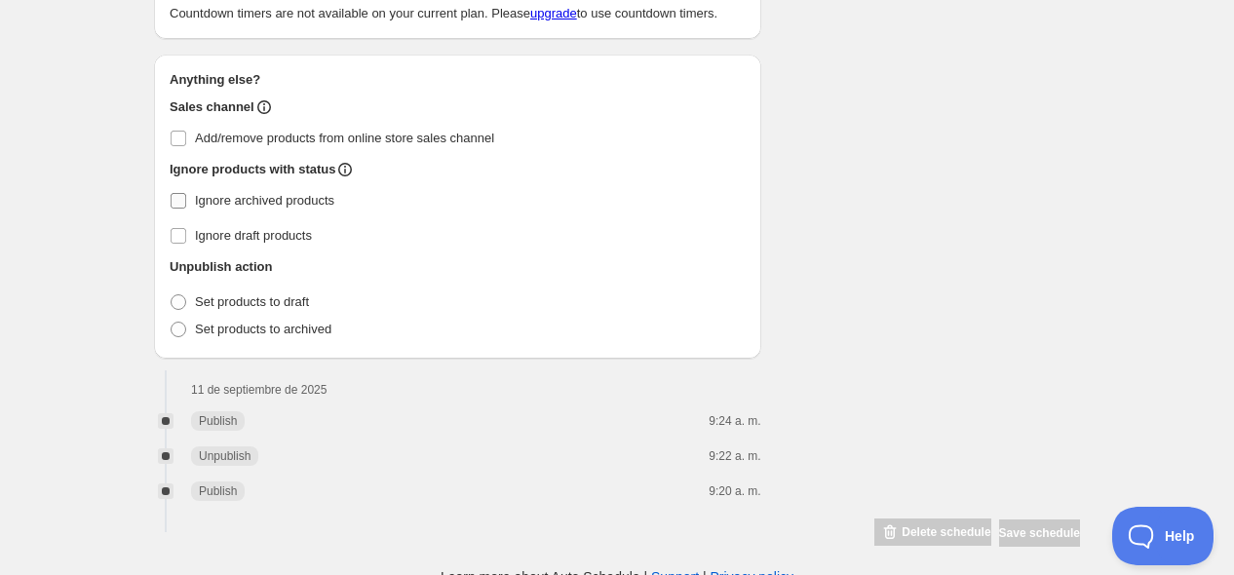
scroll to position [1322, 0]
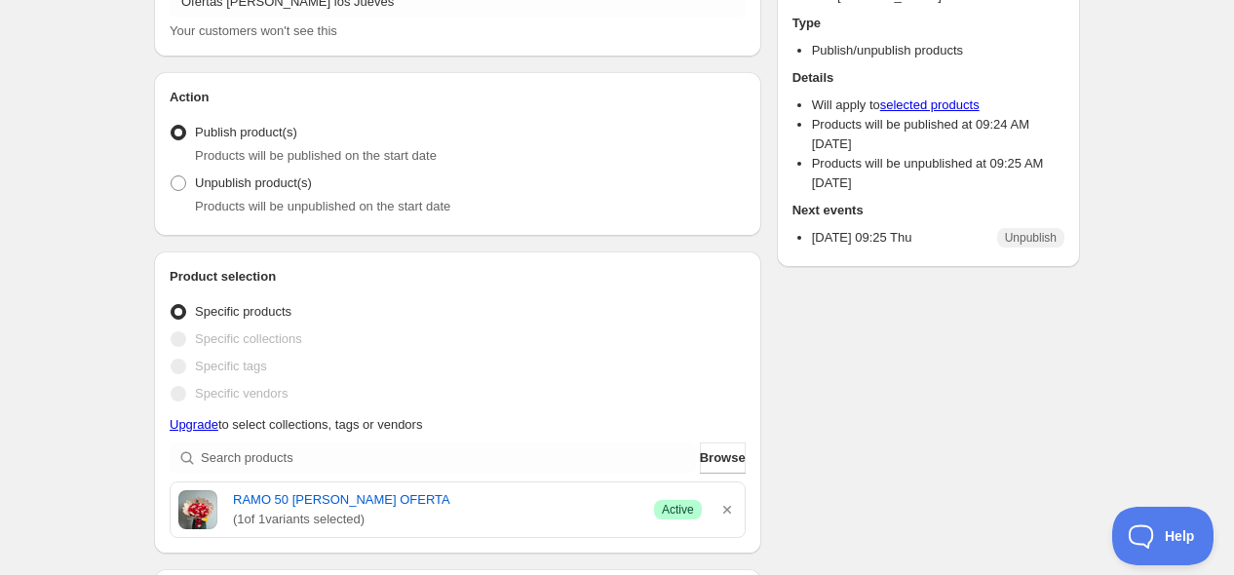
scroll to position [0, 0]
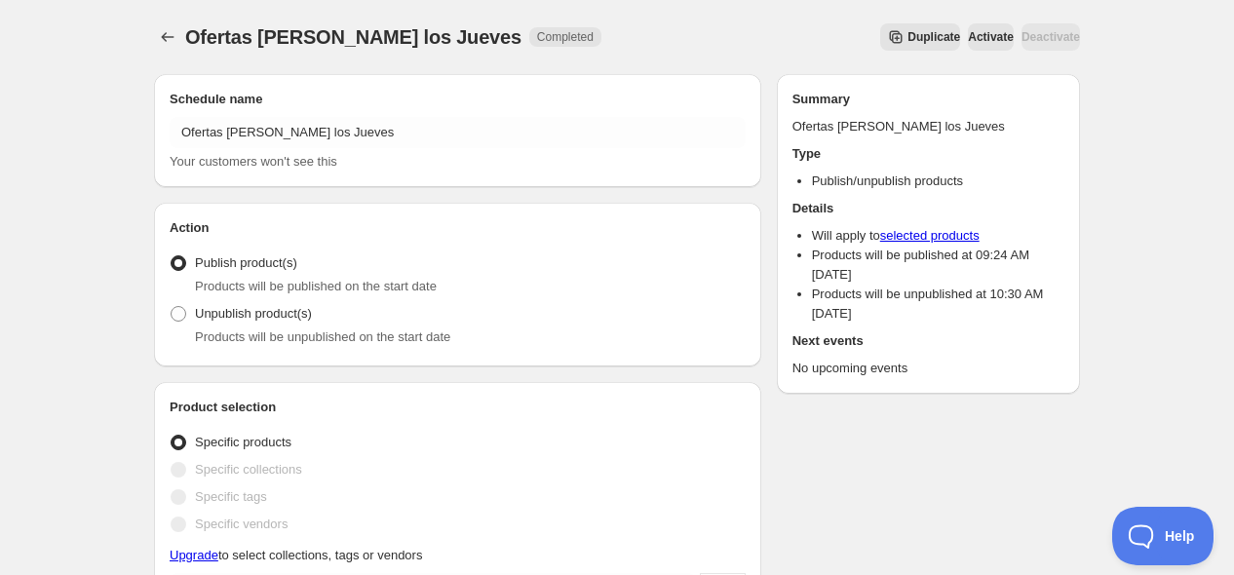
type input "10:30"
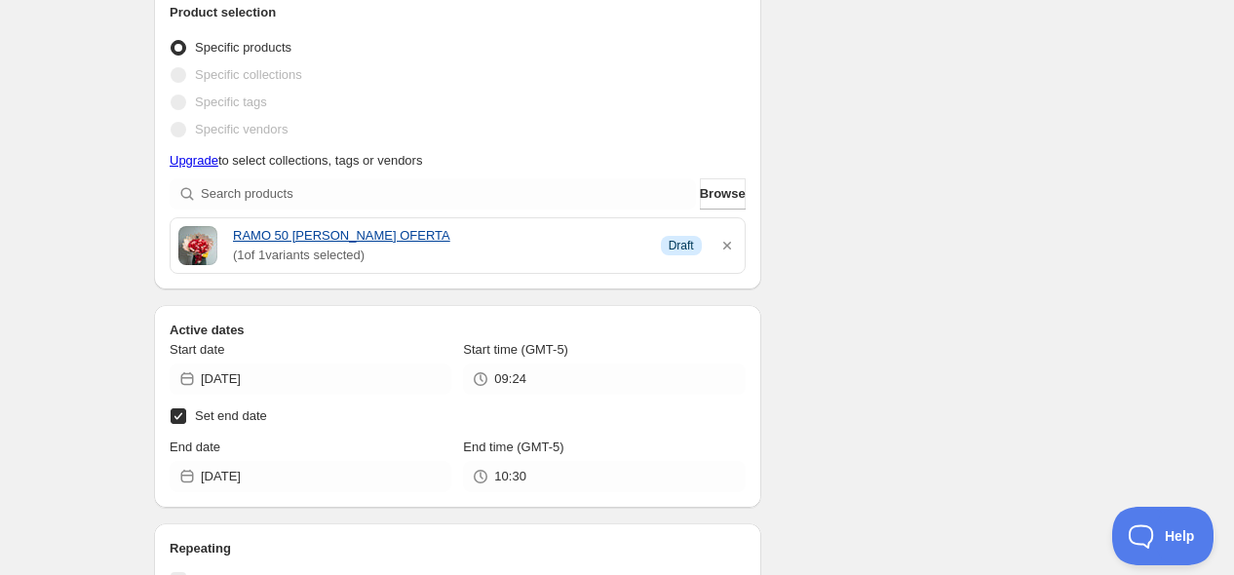
scroll to position [433, 0]
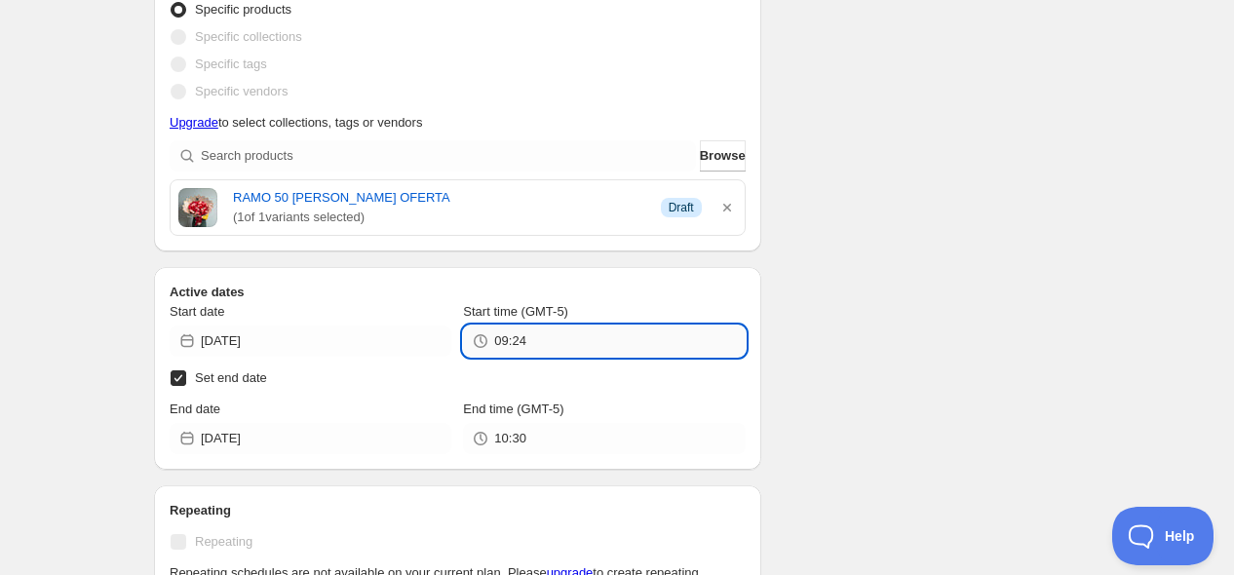
click at [563, 346] on input "09:24" at bounding box center [619, 341] width 251 height 31
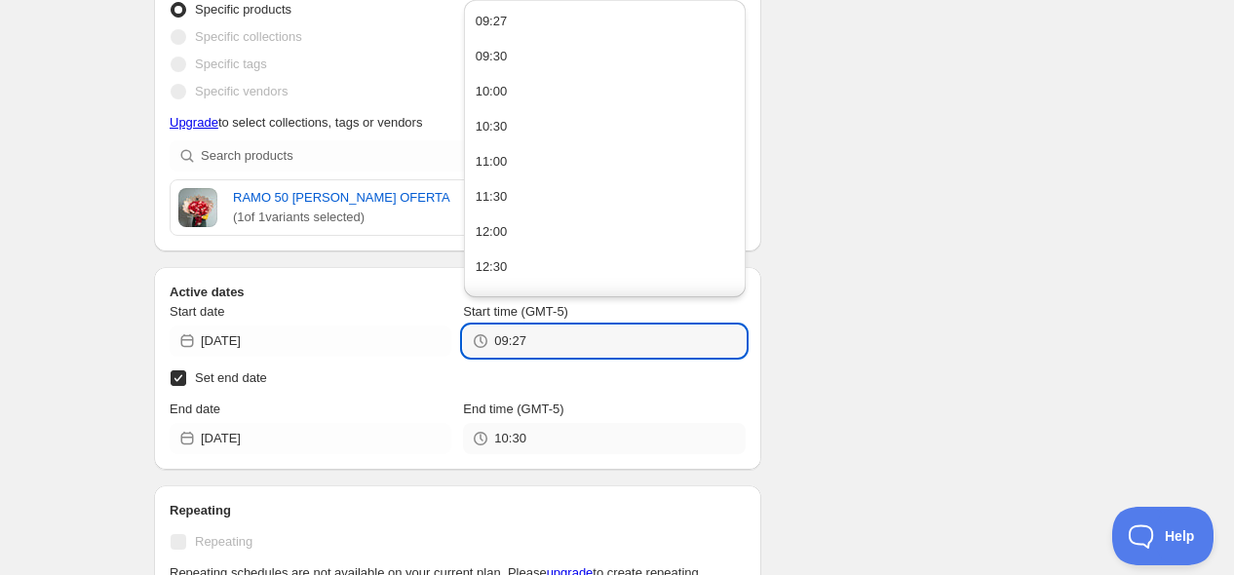
type input "09:27"
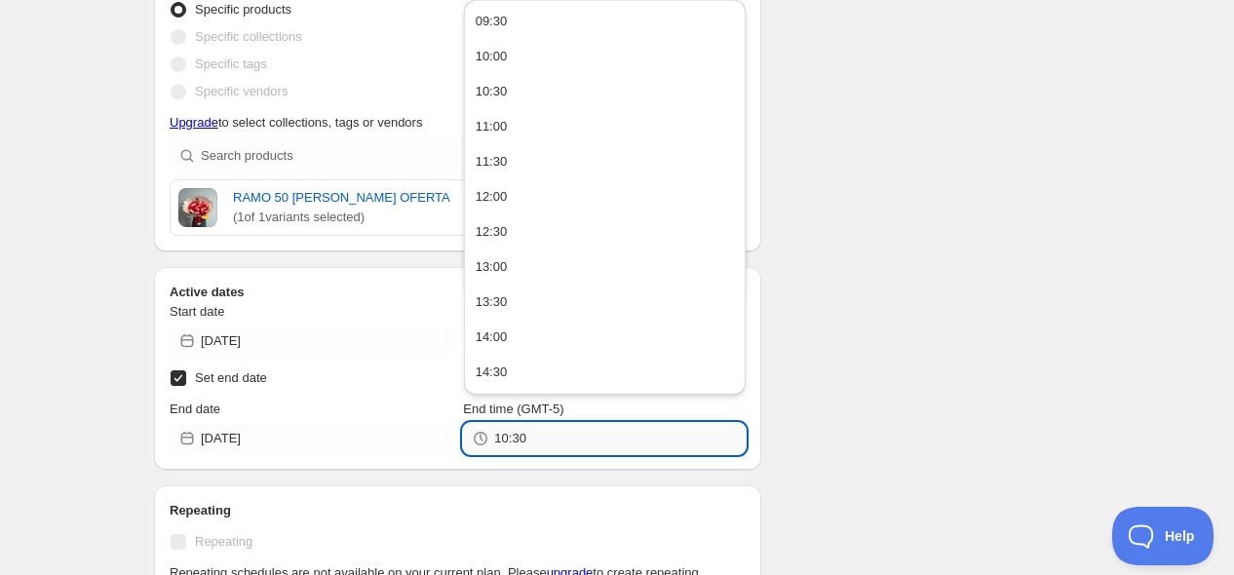
click at [548, 430] on input "10:30" at bounding box center [619, 438] width 251 height 31
type input "1"
type input "09:30"
click at [856, 287] on div "Schedule name Ofertas Ramos los Jueves Your customers won't see this Action Act…" at bounding box center [609, 545] width 942 height 1838
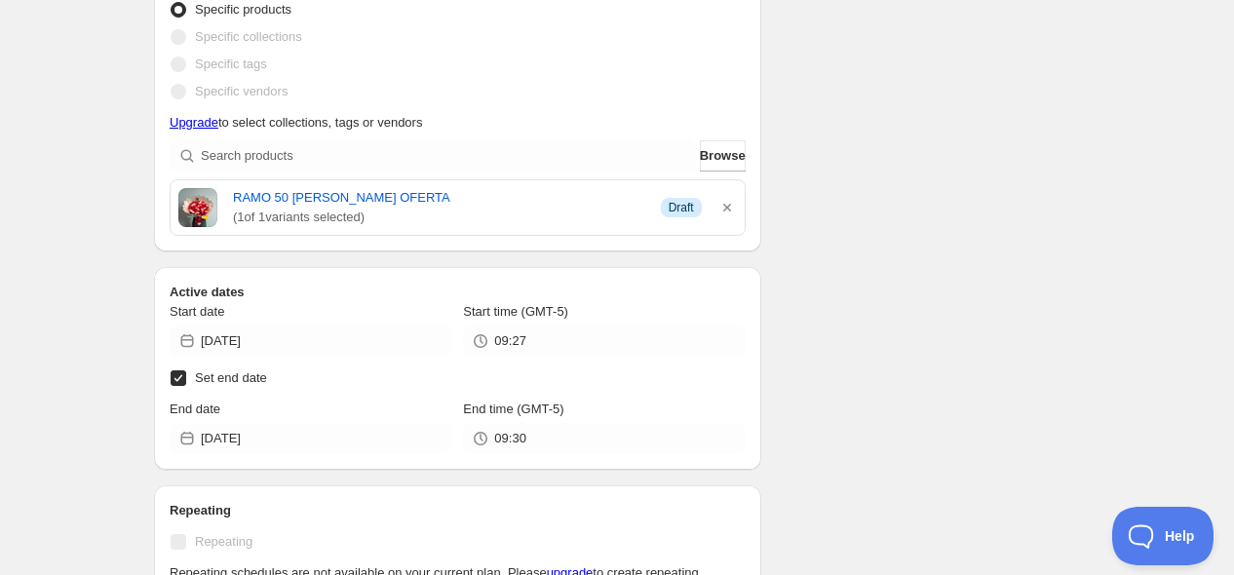
scroll to position [562, 0]
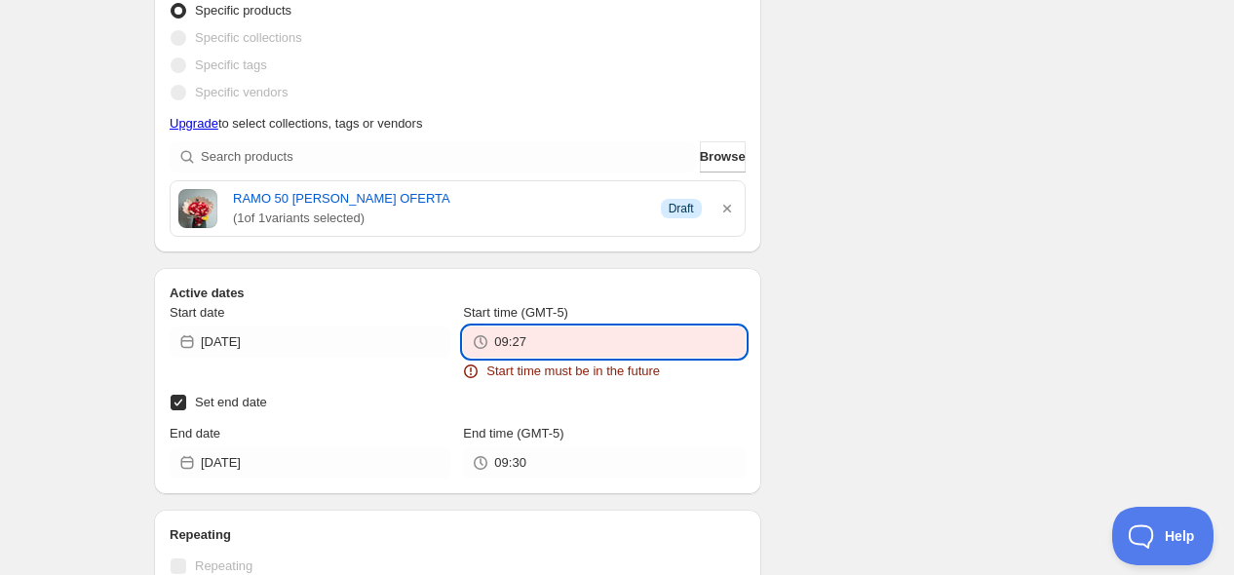
click at [624, 327] on input "09:27" at bounding box center [619, 342] width 251 height 31
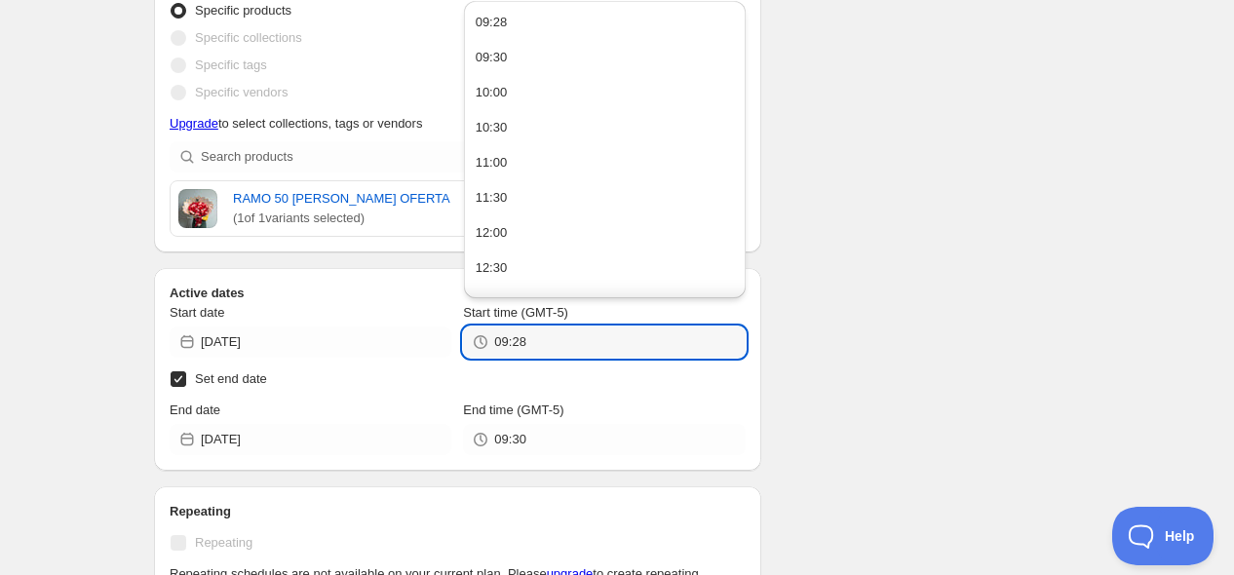
type input "09:28"
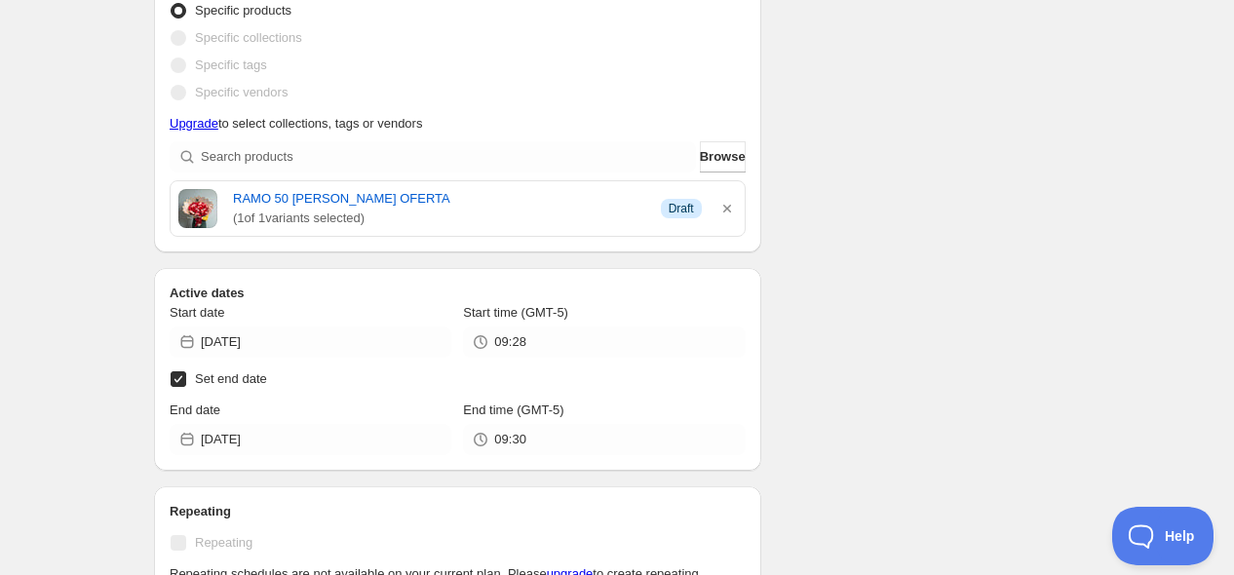
scroll to position [433, 0]
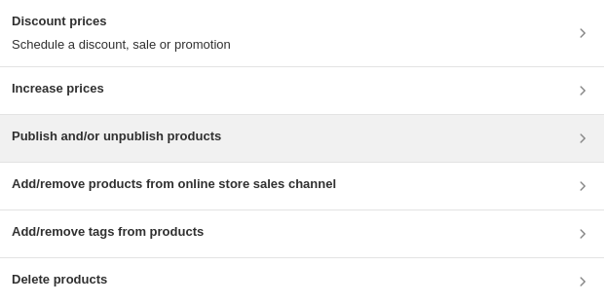
click at [241, 156] on div "Publish and/or unpublish products" at bounding box center [302, 138] width 604 height 47
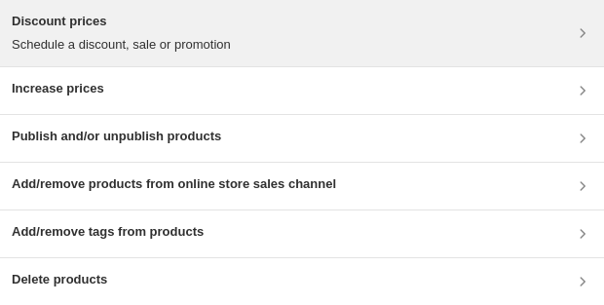
click at [231, 43] on div "Discount prices Schedule a discount, sale or promotion" at bounding box center [302, 33] width 581 height 43
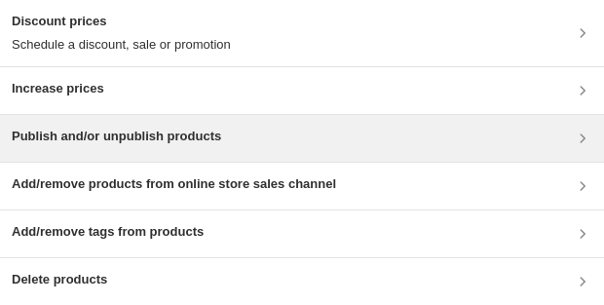
click at [250, 139] on div "Publish and/or unpublish products" at bounding box center [302, 138] width 581 height 23
